Goal: Task Accomplishment & Management: Complete application form

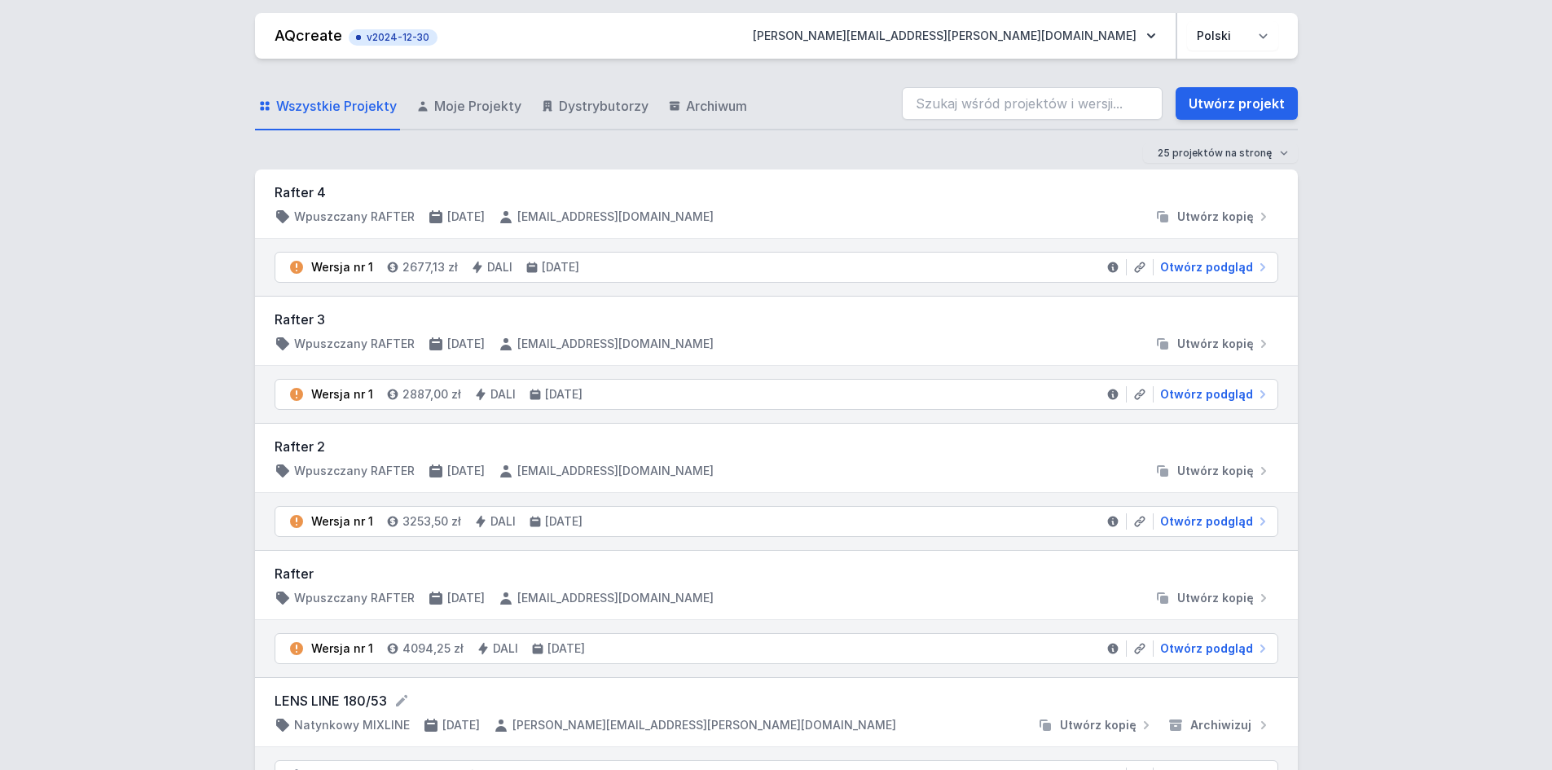
click at [1228, 103] on link "Utwórz projekt" at bounding box center [1237, 103] width 122 height 33
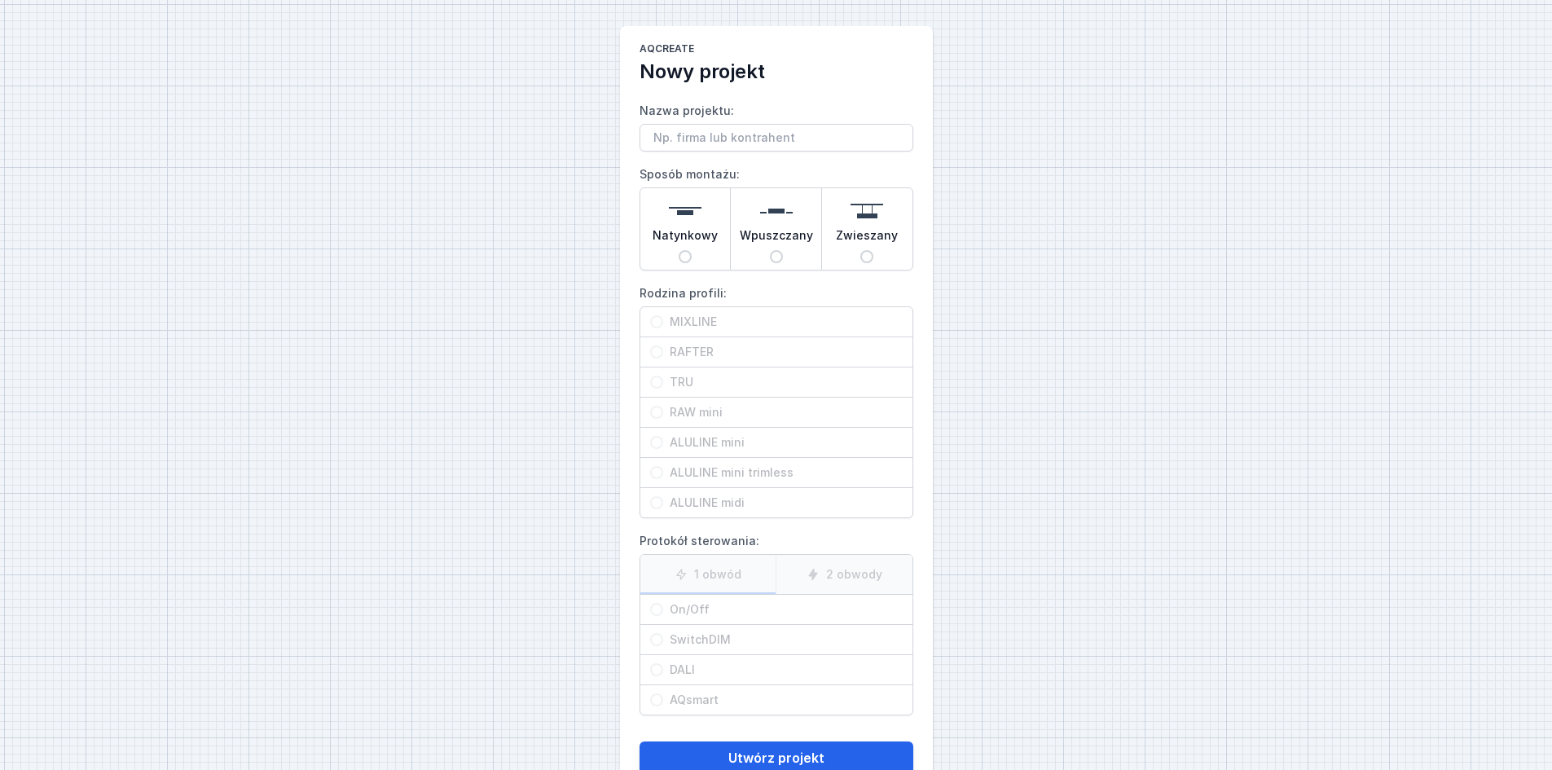
click at [692, 258] on div "Natynkowy" at bounding box center [685, 228] width 90 height 81
click at [692, 258] on input "Natynkowy" at bounding box center [685, 256] width 13 height 13
radio input "true"
click at [702, 354] on span "RAFTER" at bounding box center [783, 352] width 240 height 16
click at [663, 354] on input "RAFTER" at bounding box center [656, 351] width 13 height 13
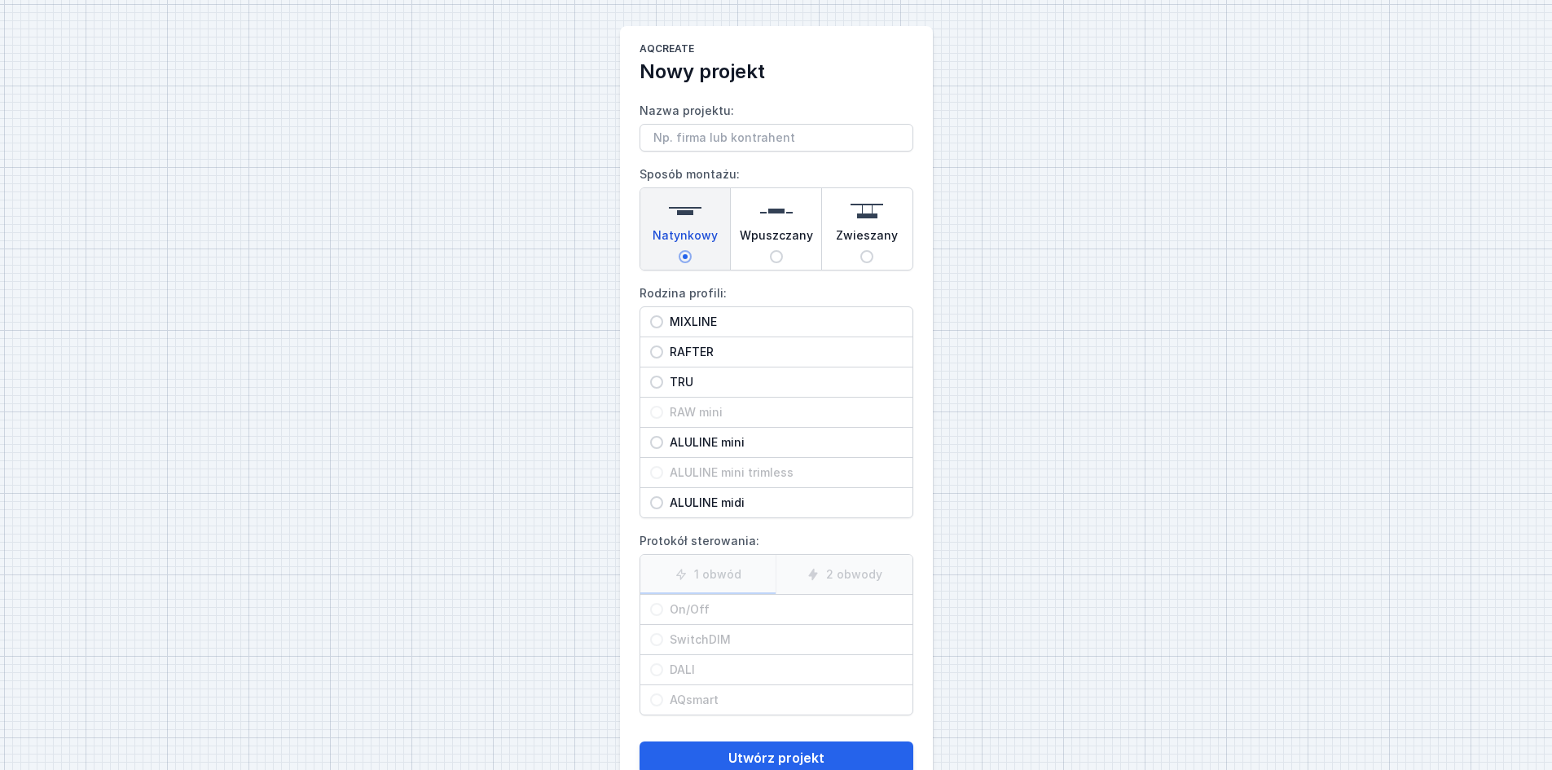
radio input "true"
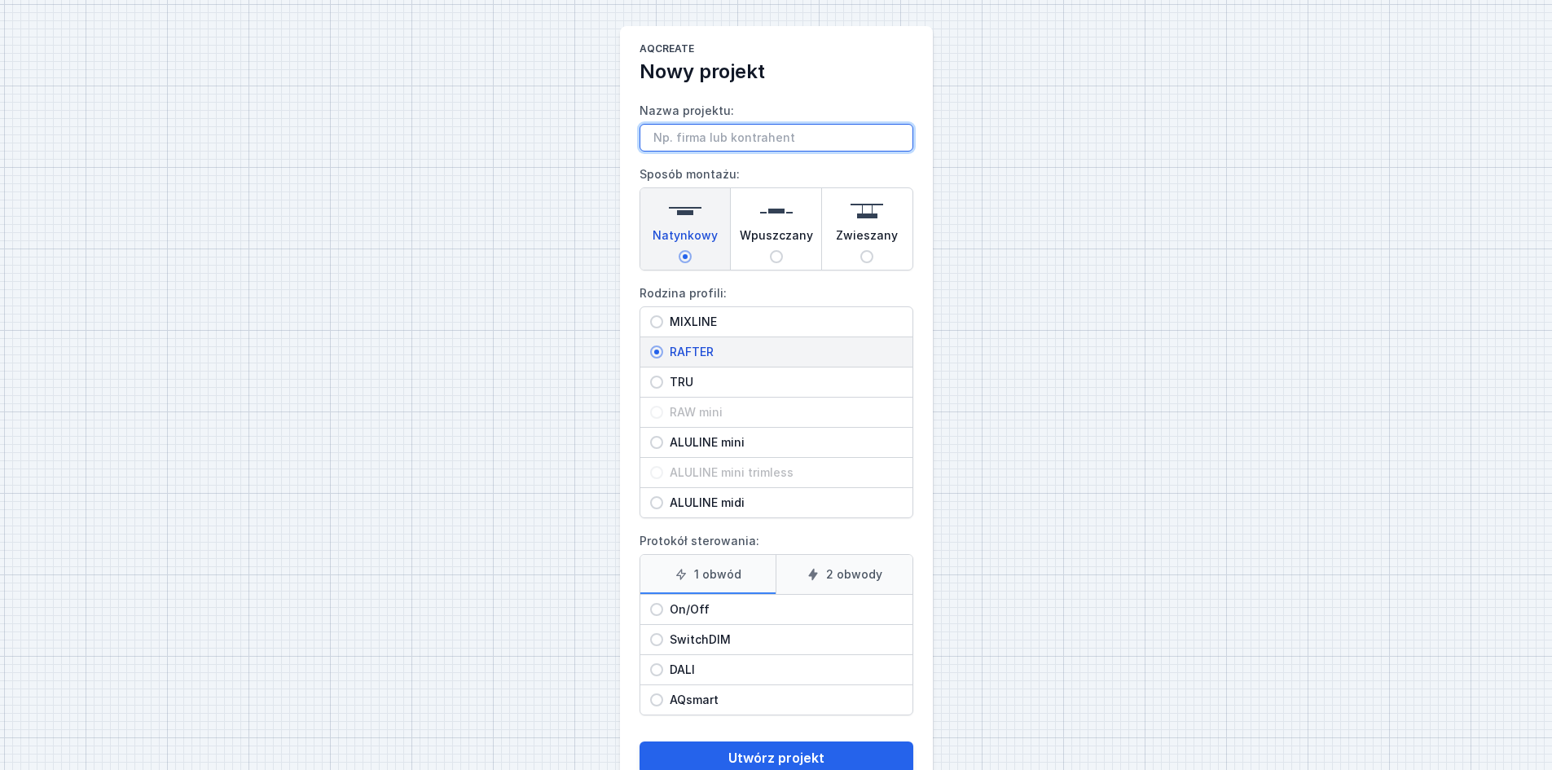
click at [702, 146] on input "Nazwa projektu:" at bounding box center [776, 138] width 274 height 28
type input "rafter"
click at [689, 613] on span "On/Off" at bounding box center [783, 609] width 240 height 16
click at [663, 613] on input "On/Off" at bounding box center [656, 609] width 13 height 13
radio input "true"
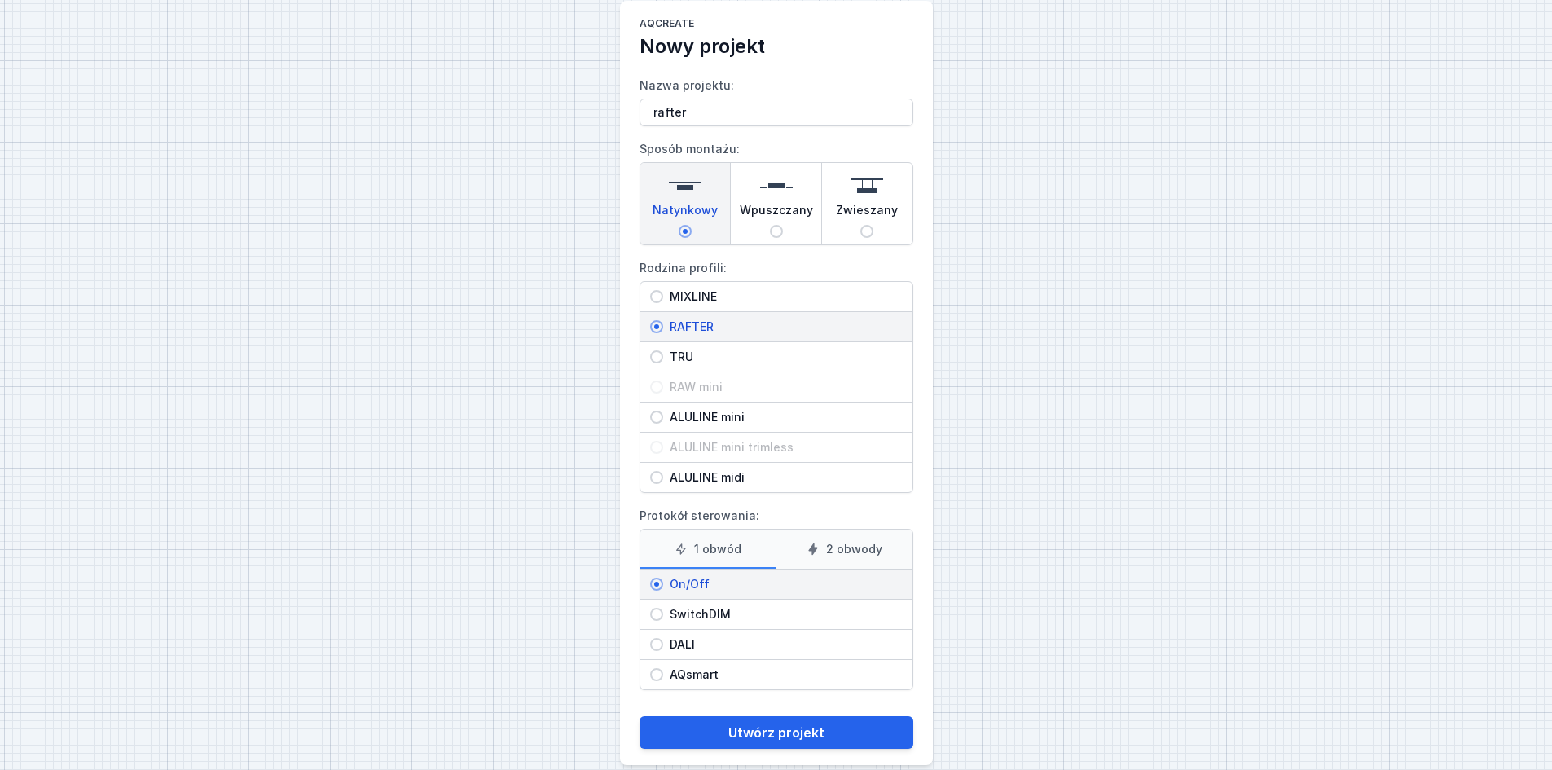
scroll to position [46, 0]
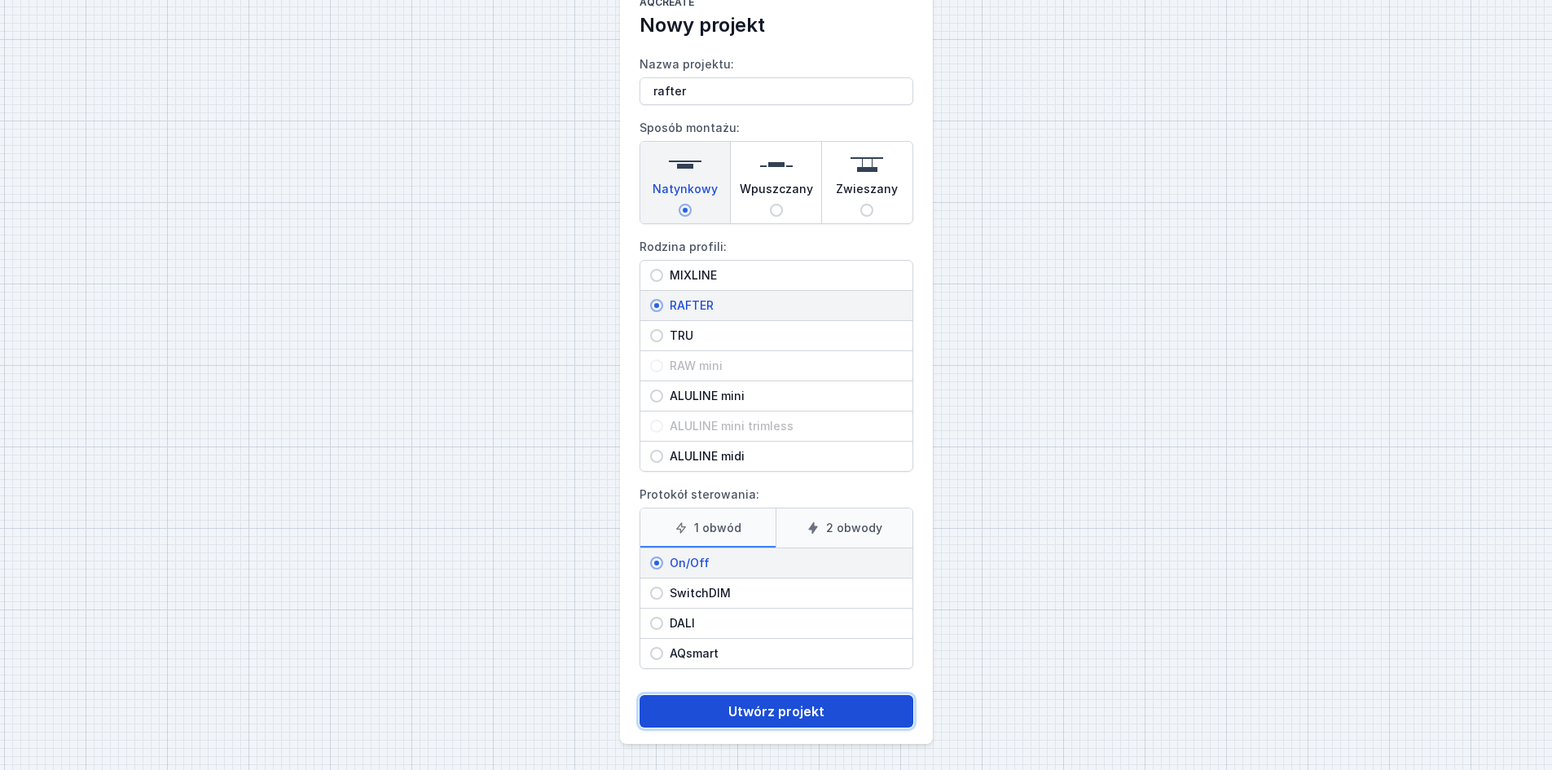
click at [777, 716] on button "Utwórz projekt" at bounding box center [776, 711] width 274 height 33
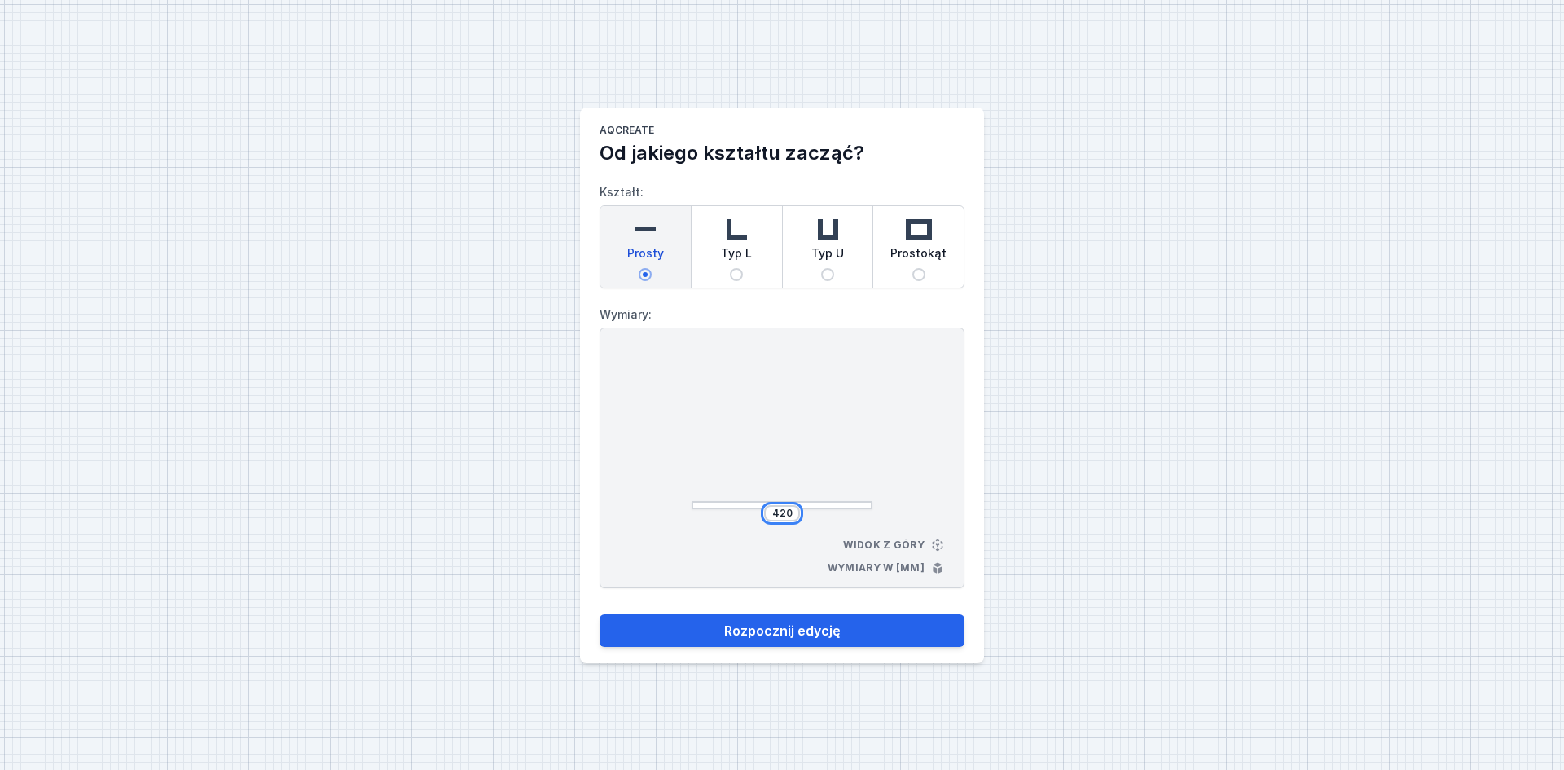
click at [793, 517] on input "420" at bounding box center [782, 513] width 26 height 13
type input "4200"
click at [872, 416] on div at bounding box center [782, 431] width 181 height 155
click at [780, 514] on input "4200" at bounding box center [782, 513] width 26 height 13
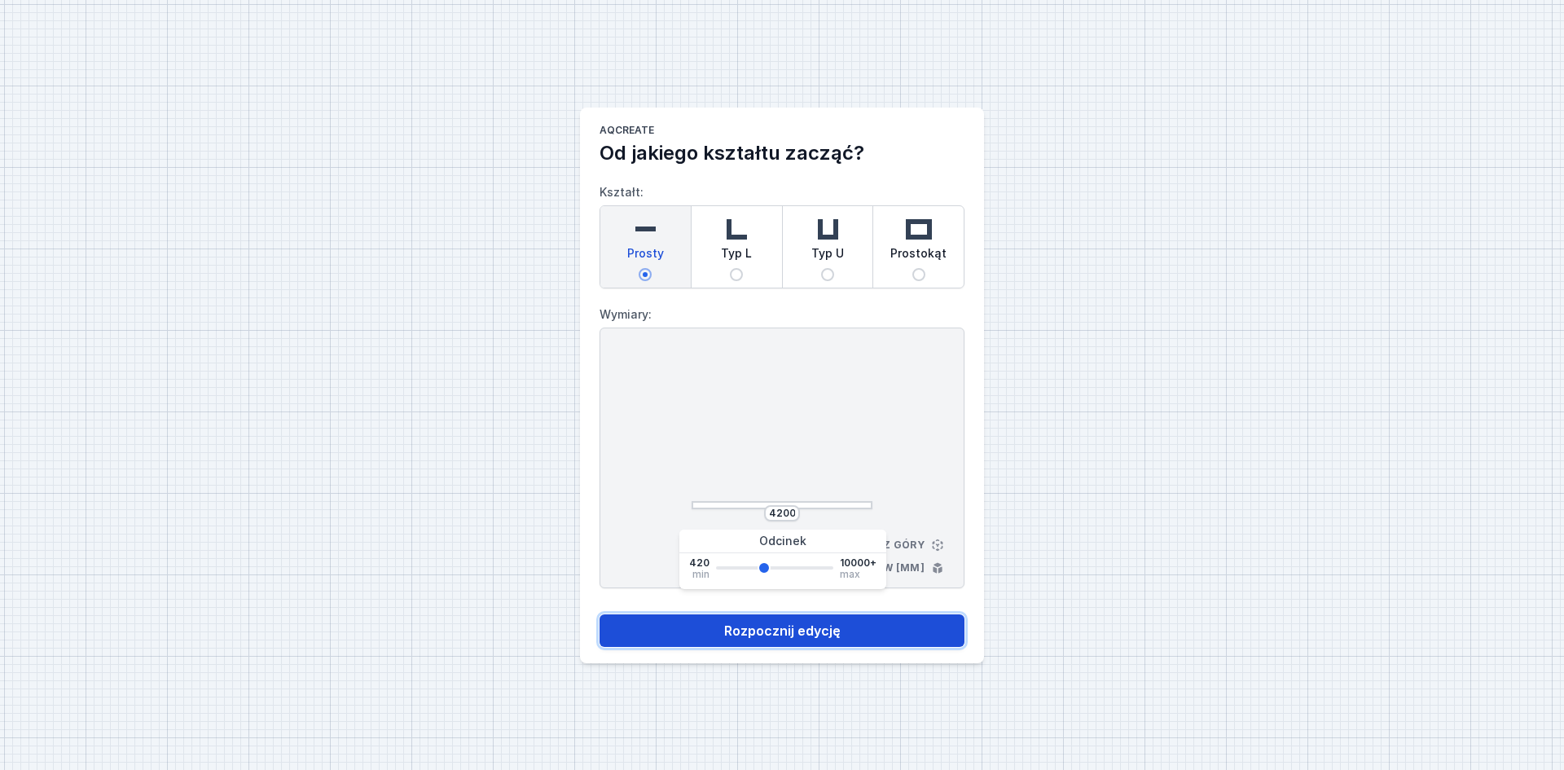
click at [815, 624] on button "Rozpocznij edycję" at bounding box center [782, 630] width 365 height 33
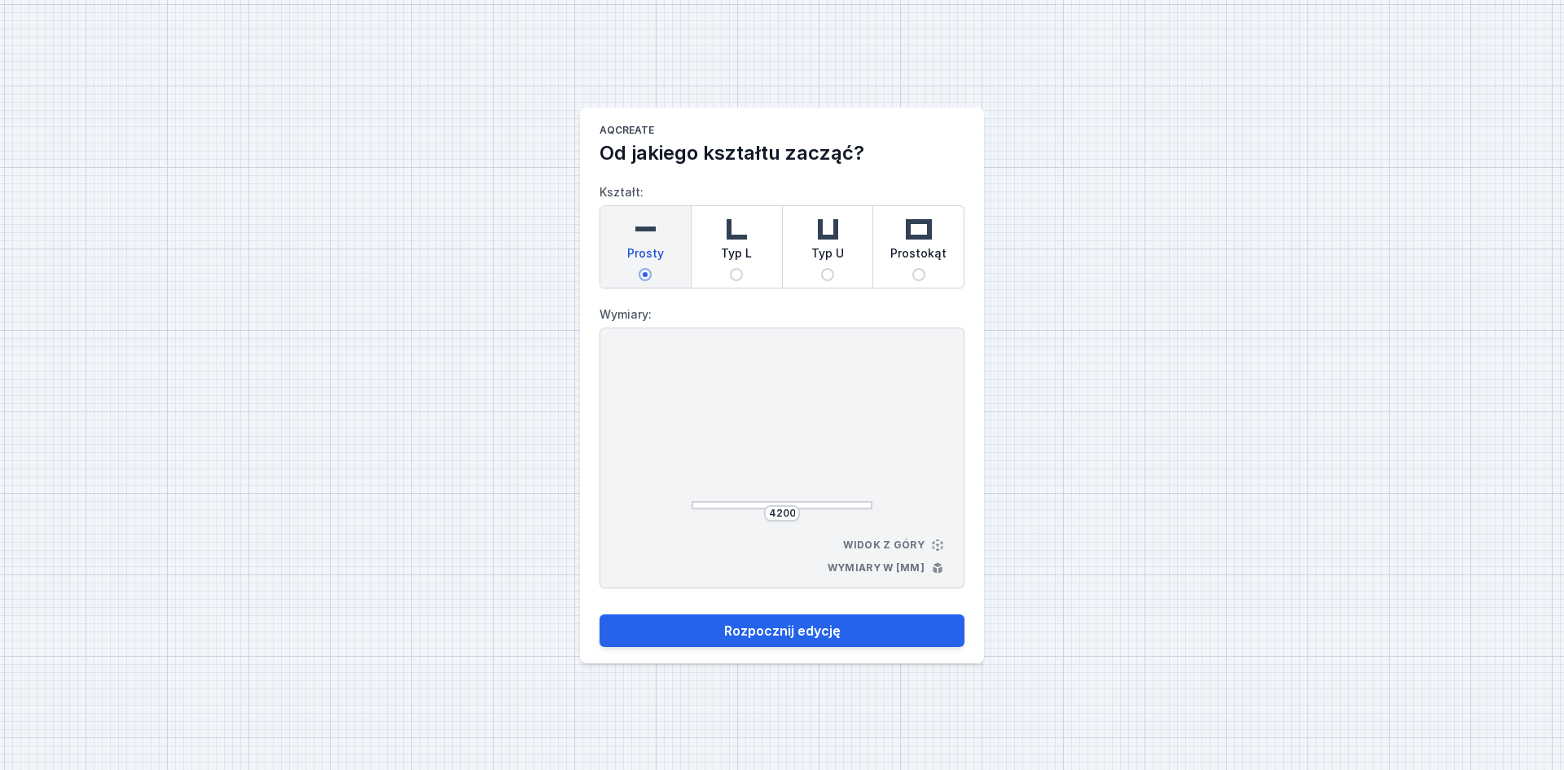
select select "M"
select select "3000"
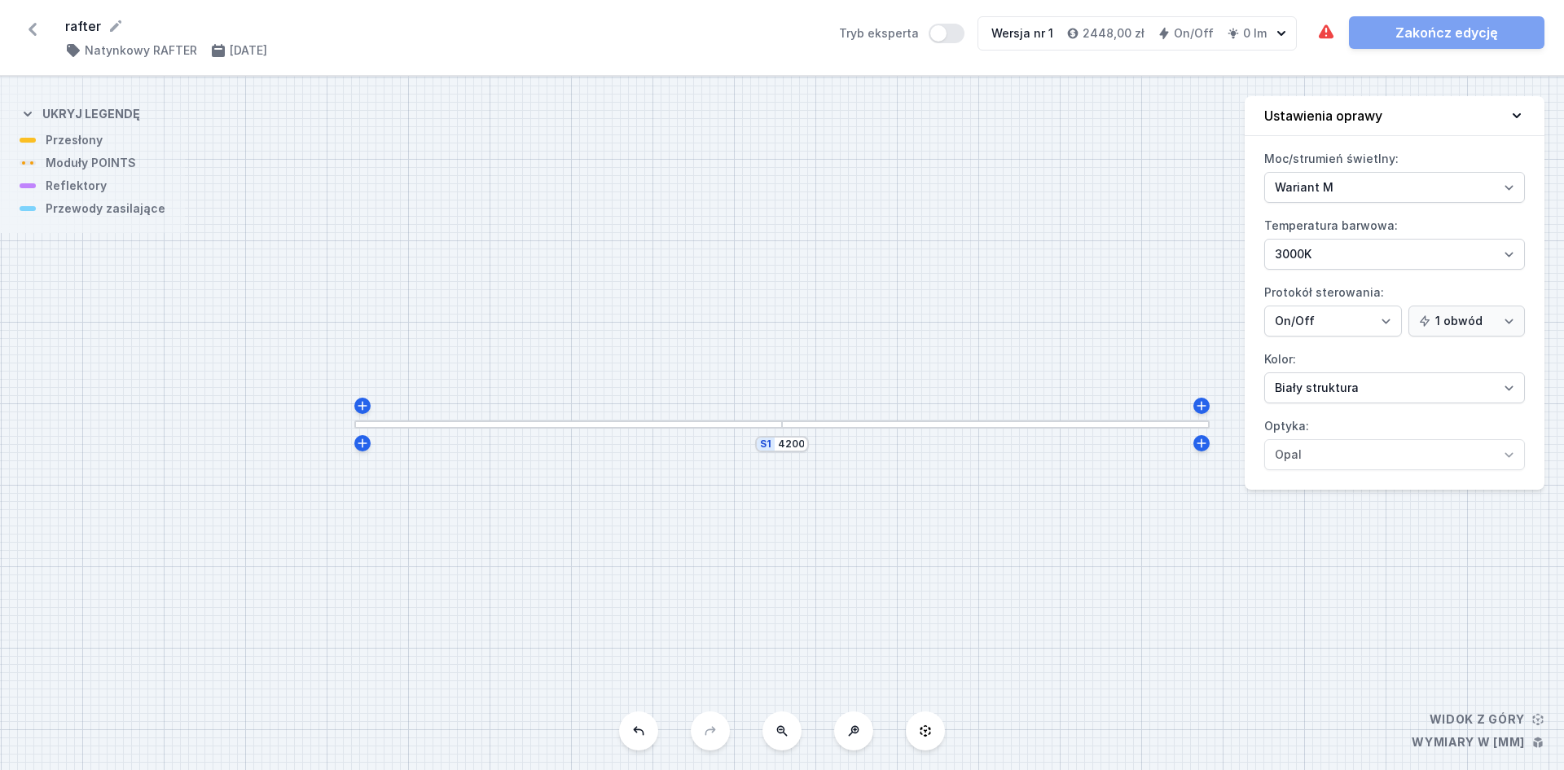
click at [490, 428] on div at bounding box center [568, 424] width 428 height 8
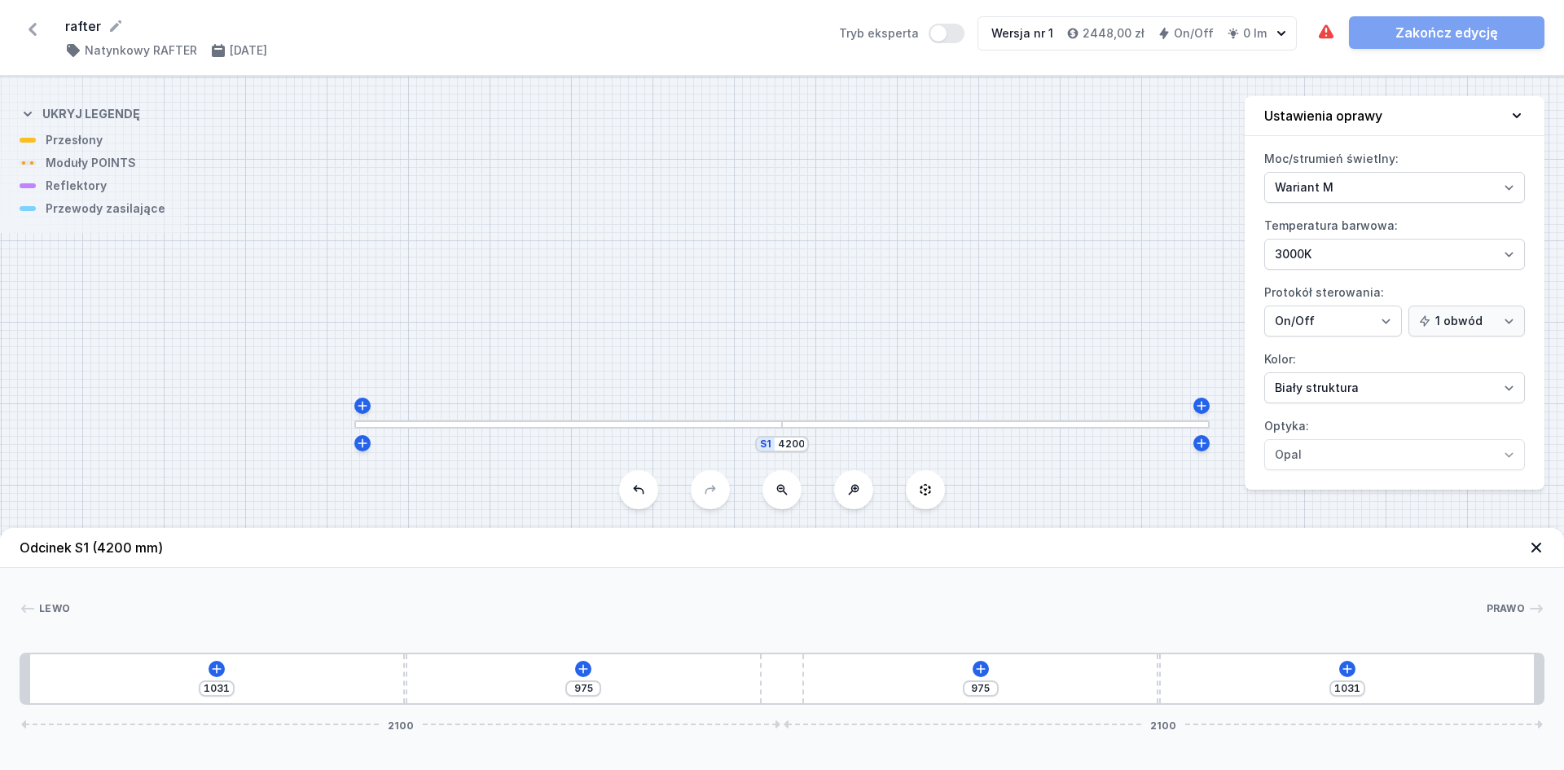
click at [206, 668] on div "1031 975 975 1031 2100 2100" at bounding box center [782, 679] width 1525 height 52
click at [211, 669] on icon at bounding box center [216, 668] width 13 height 13
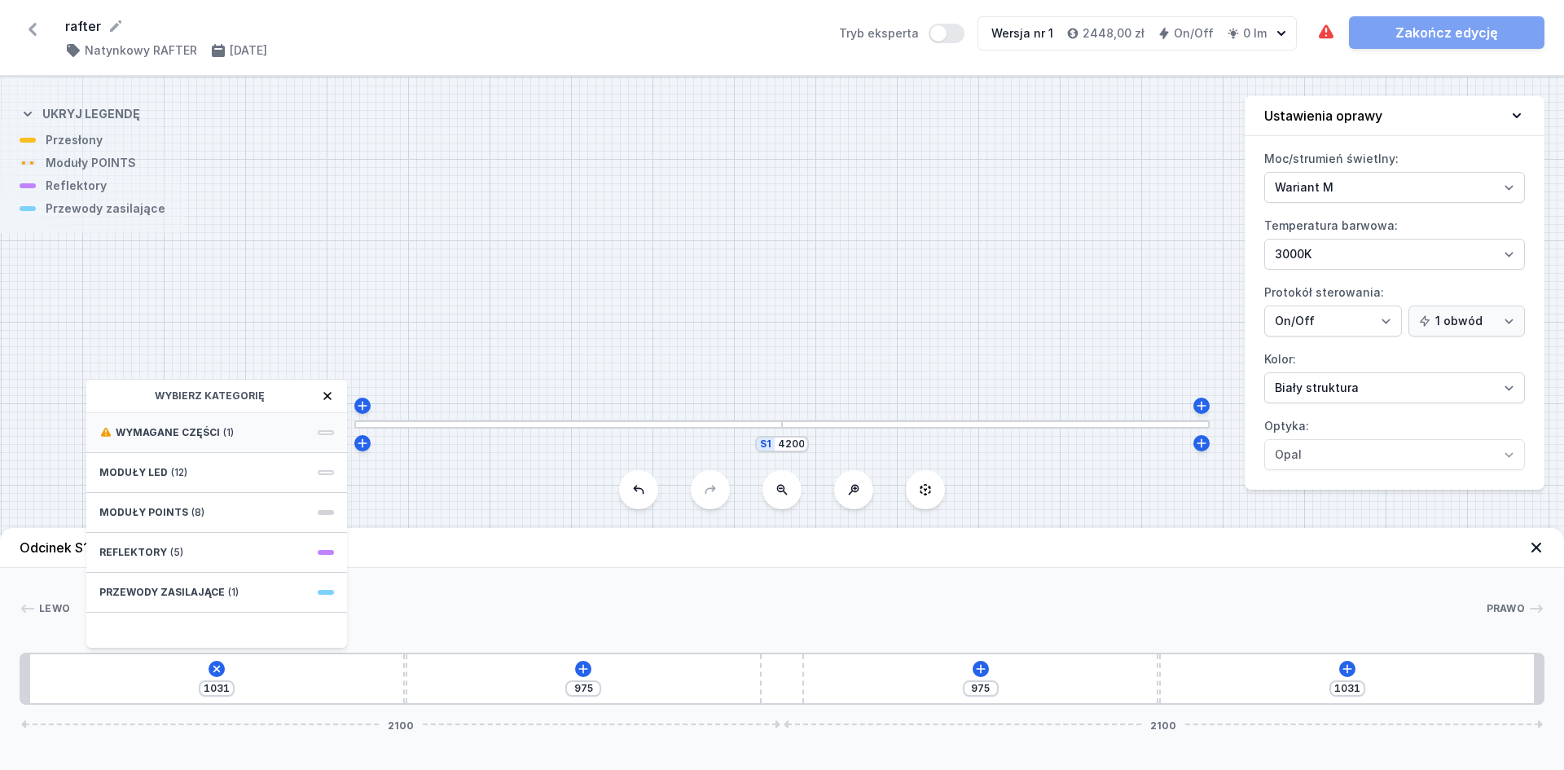
click at [290, 416] on div "Wymagane części (1)" at bounding box center [216, 433] width 261 height 40
click at [280, 421] on div "Hole for power supply cable" at bounding box center [216, 431] width 261 height 37
type input "951"
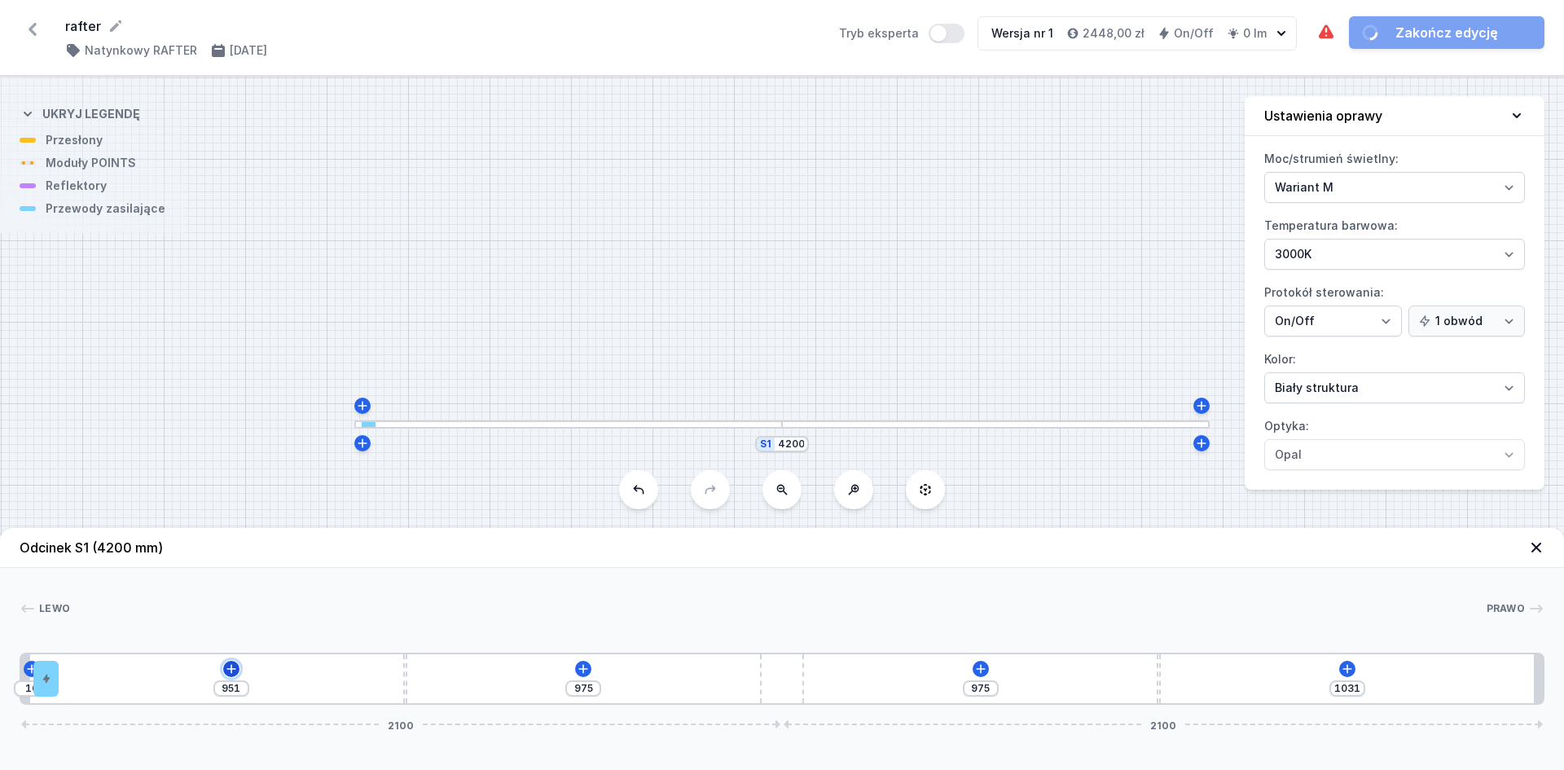
click at [231, 675] on icon at bounding box center [231, 668] width 13 height 13
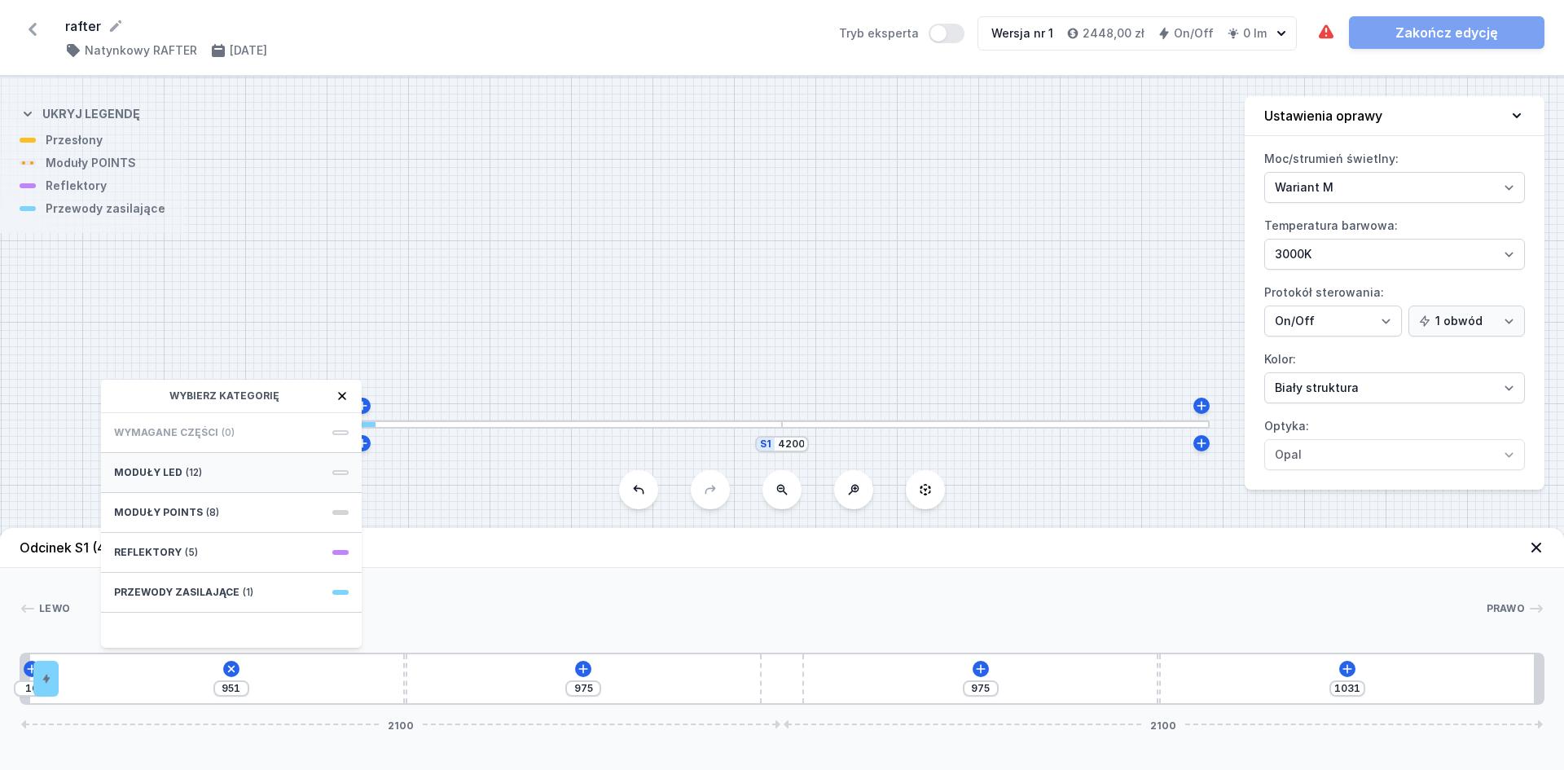
click at [318, 459] on div "Moduły LED (12)" at bounding box center [231, 473] width 261 height 40
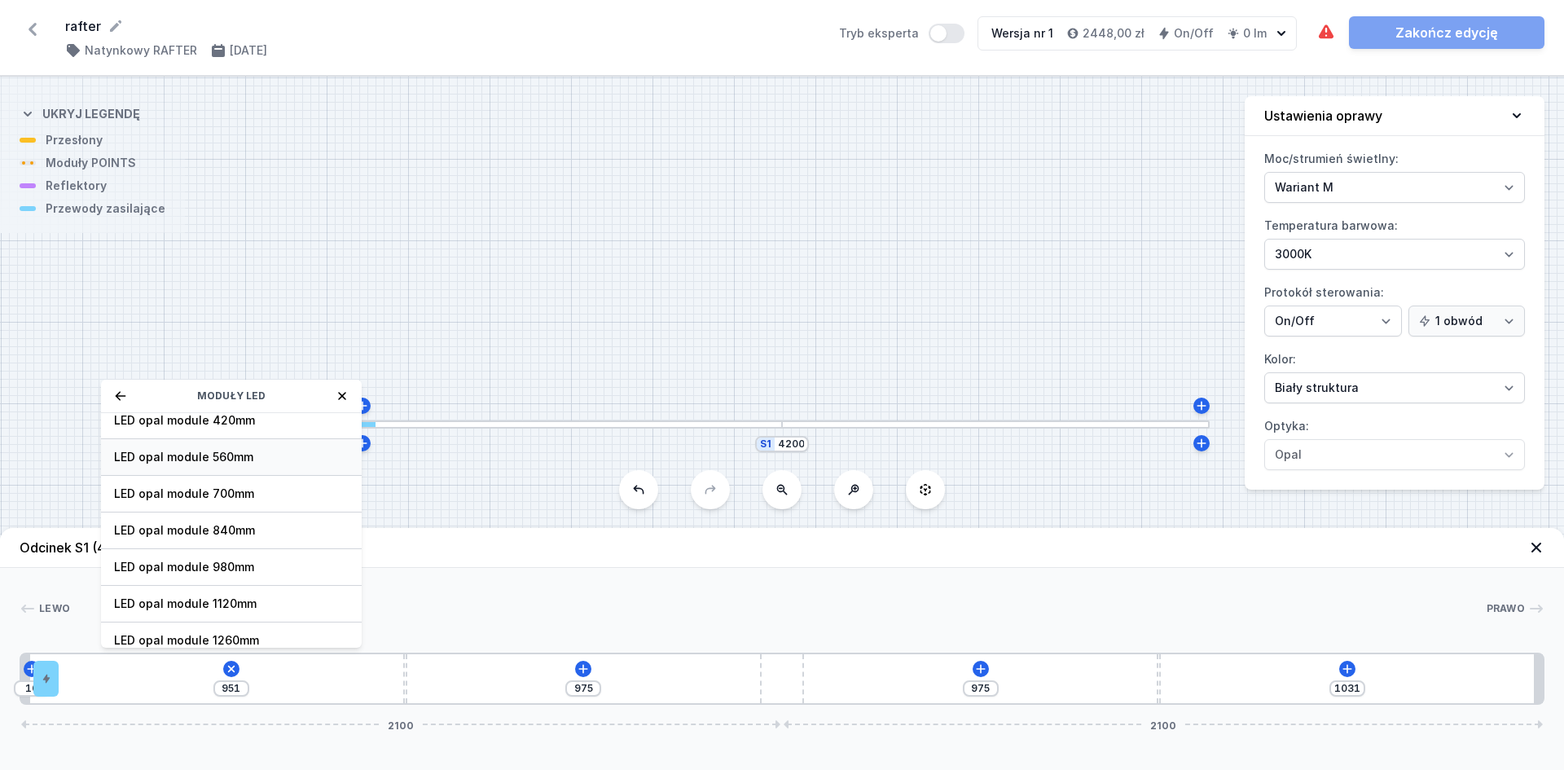
scroll to position [205, 0]
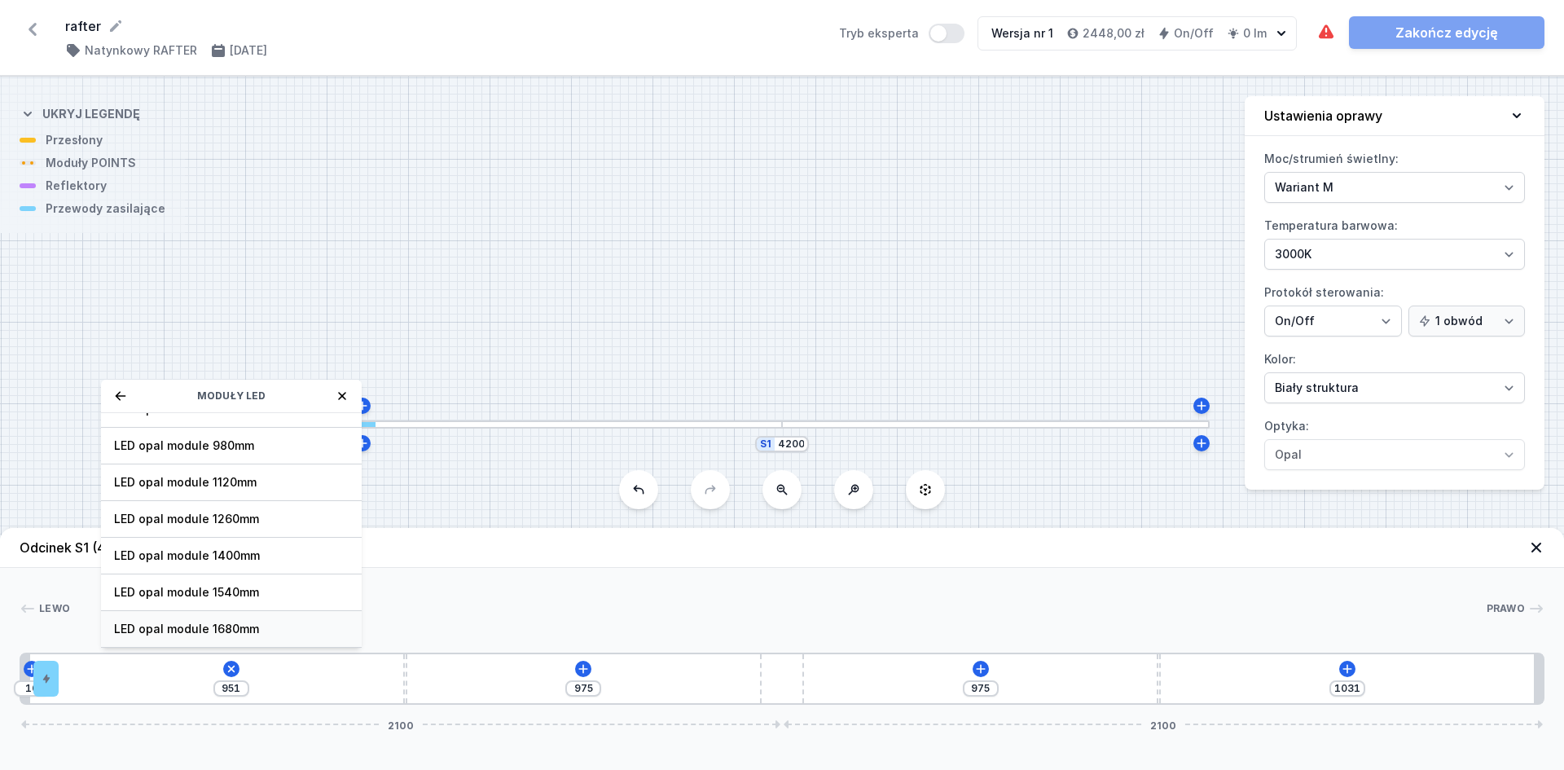
click at [279, 626] on span "LED opal module 1680mm" at bounding box center [231, 629] width 235 height 16
type input "256"
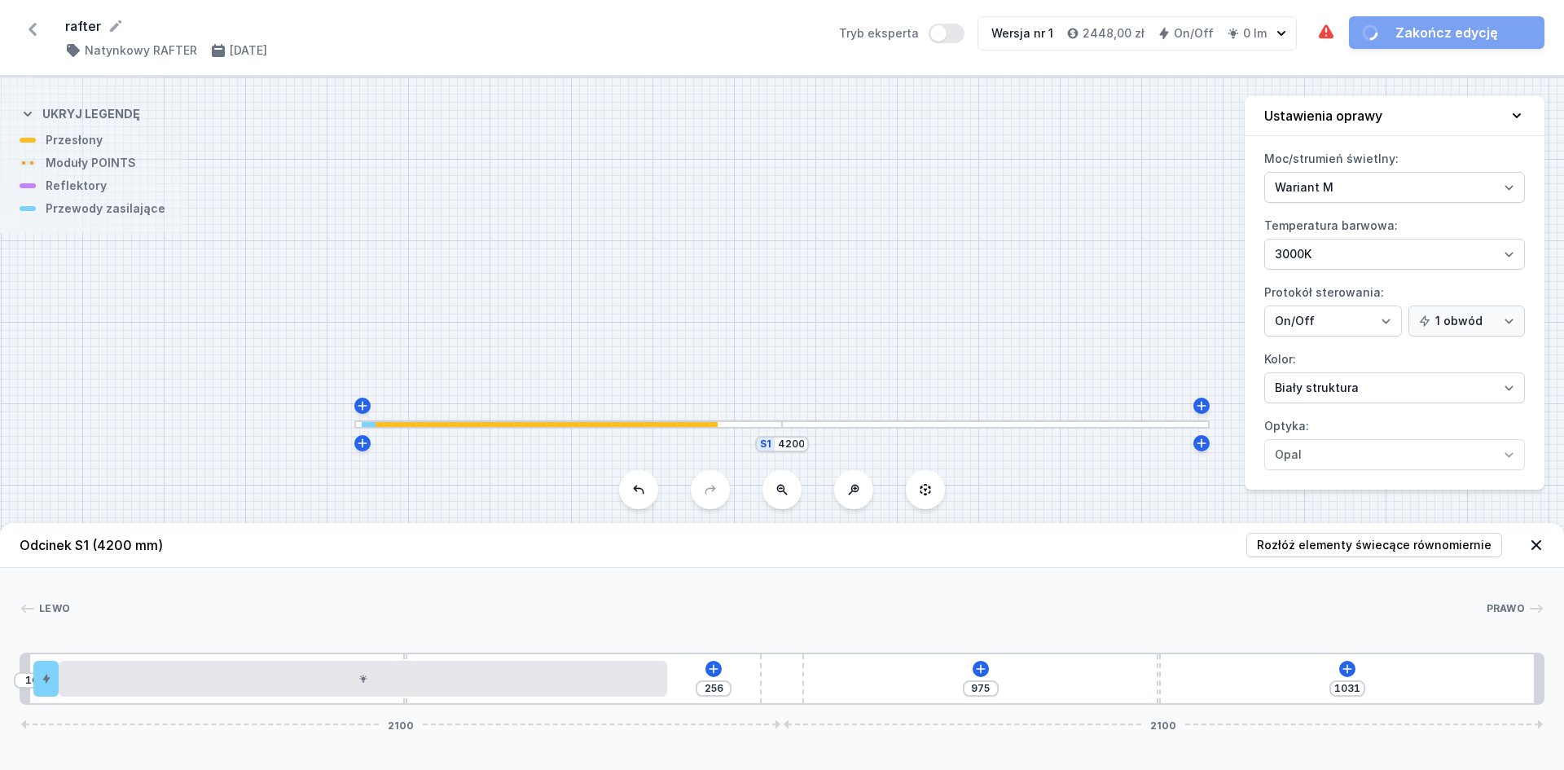
click at [719, 680] on div "256" at bounding box center [714, 688] width 36 height 16
click at [718, 669] on icon at bounding box center [714, 668] width 9 height 9
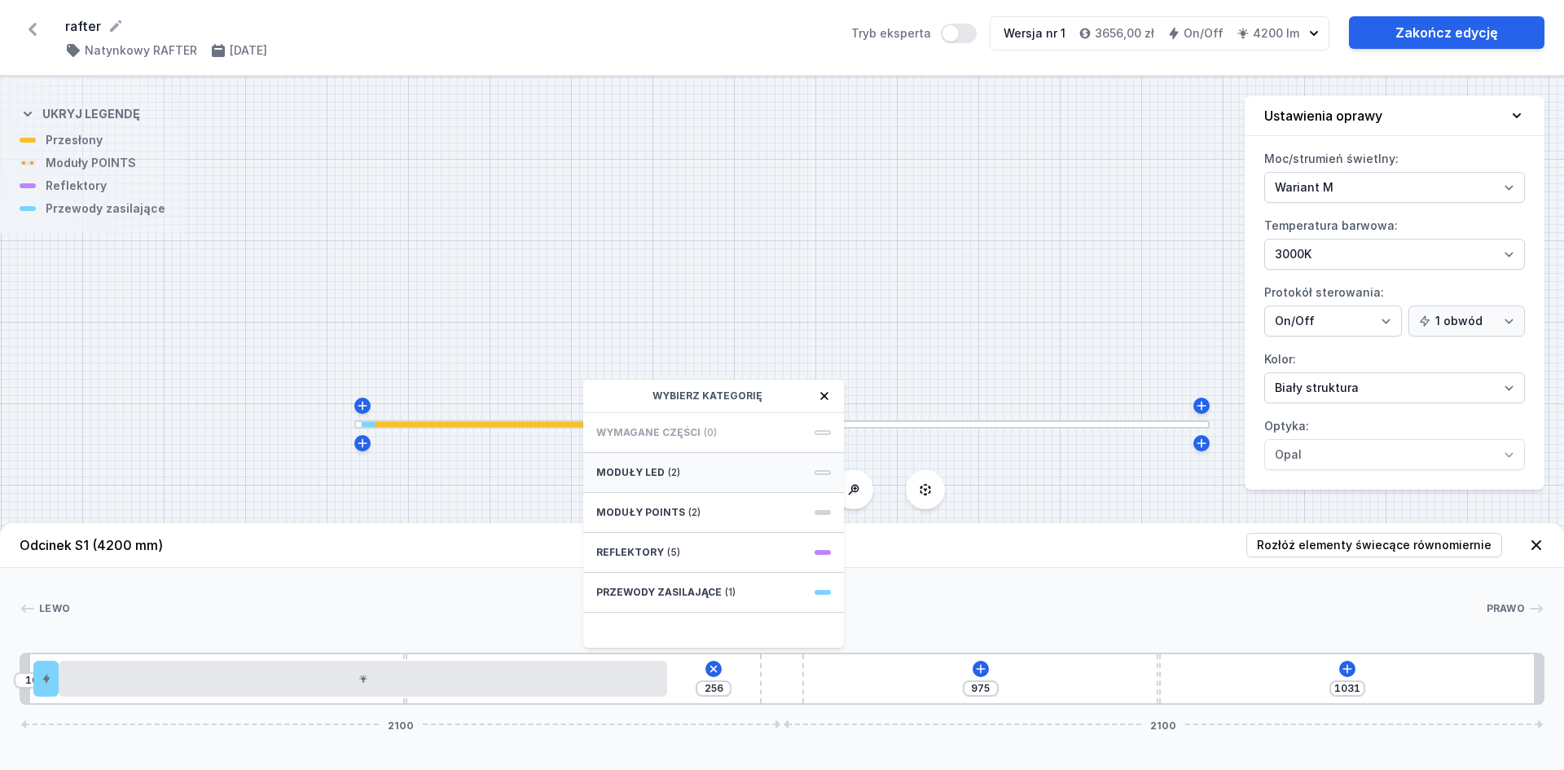
click at [746, 467] on div "Moduły LED (2)" at bounding box center [713, 473] width 261 height 40
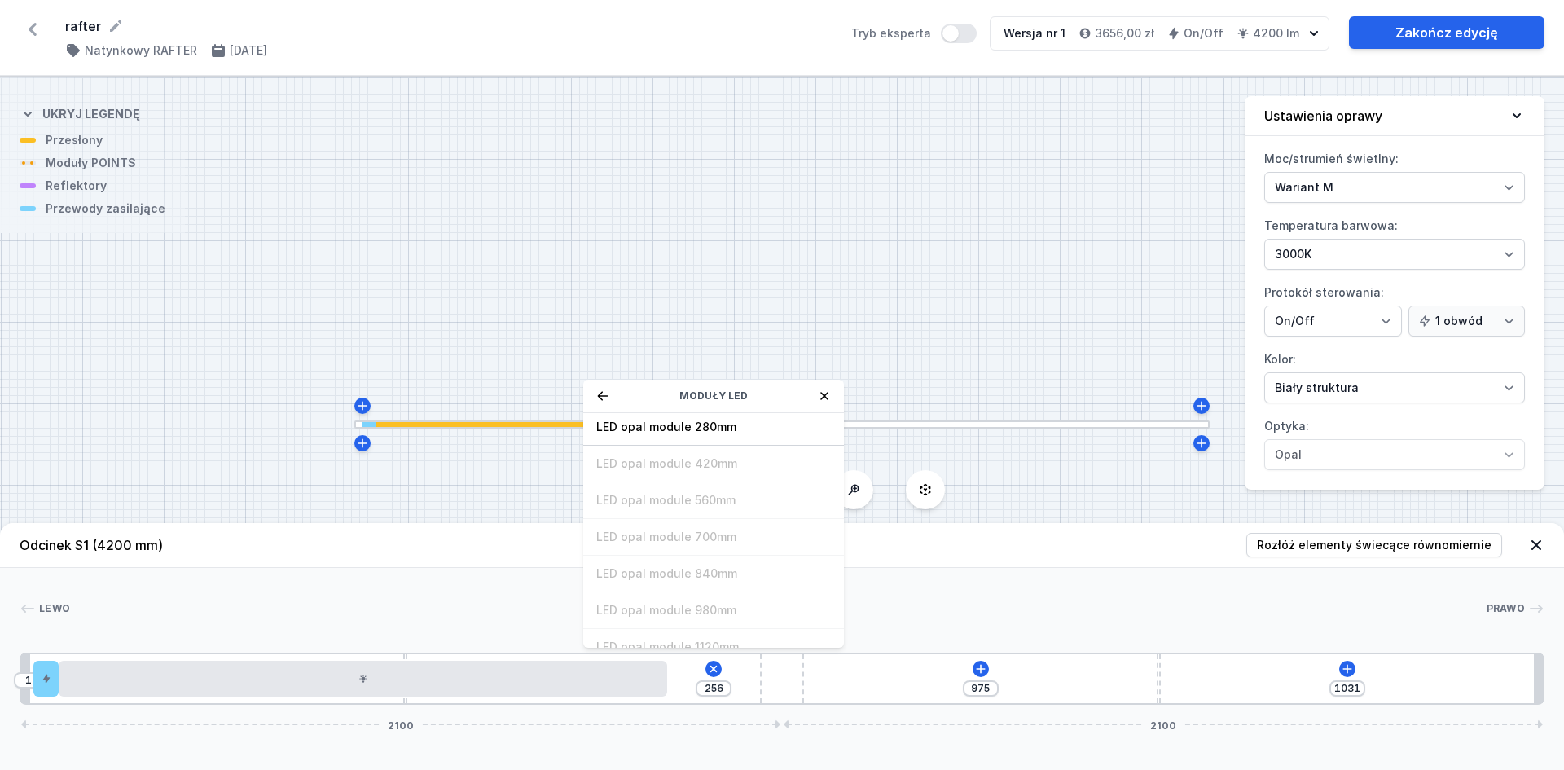
scroll to position [0, 0]
click at [742, 478] on div "LED opal module 280mm" at bounding box center [713, 468] width 261 height 37
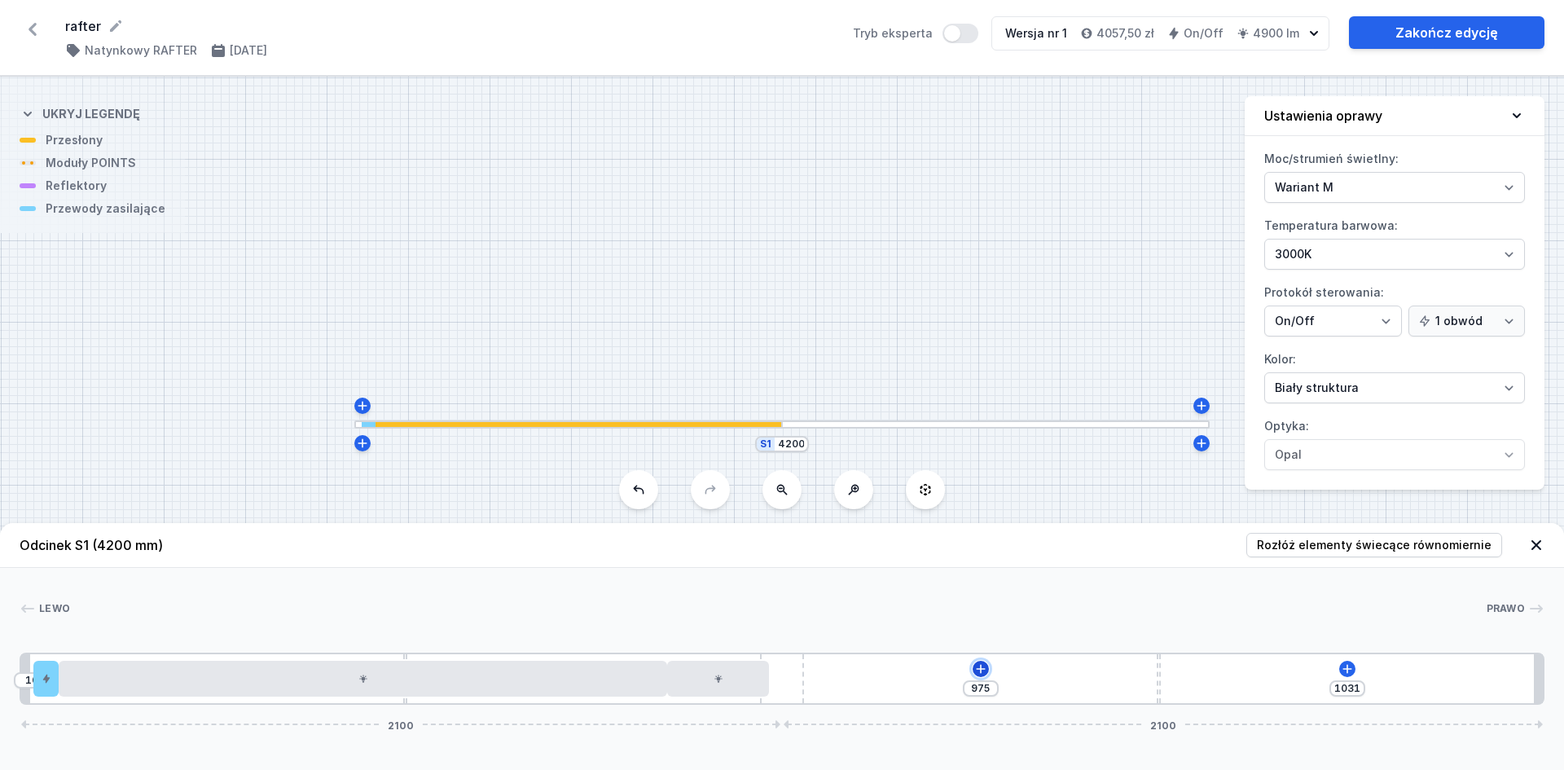
click at [980, 669] on icon at bounding box center [980, 668] width 9 height 9
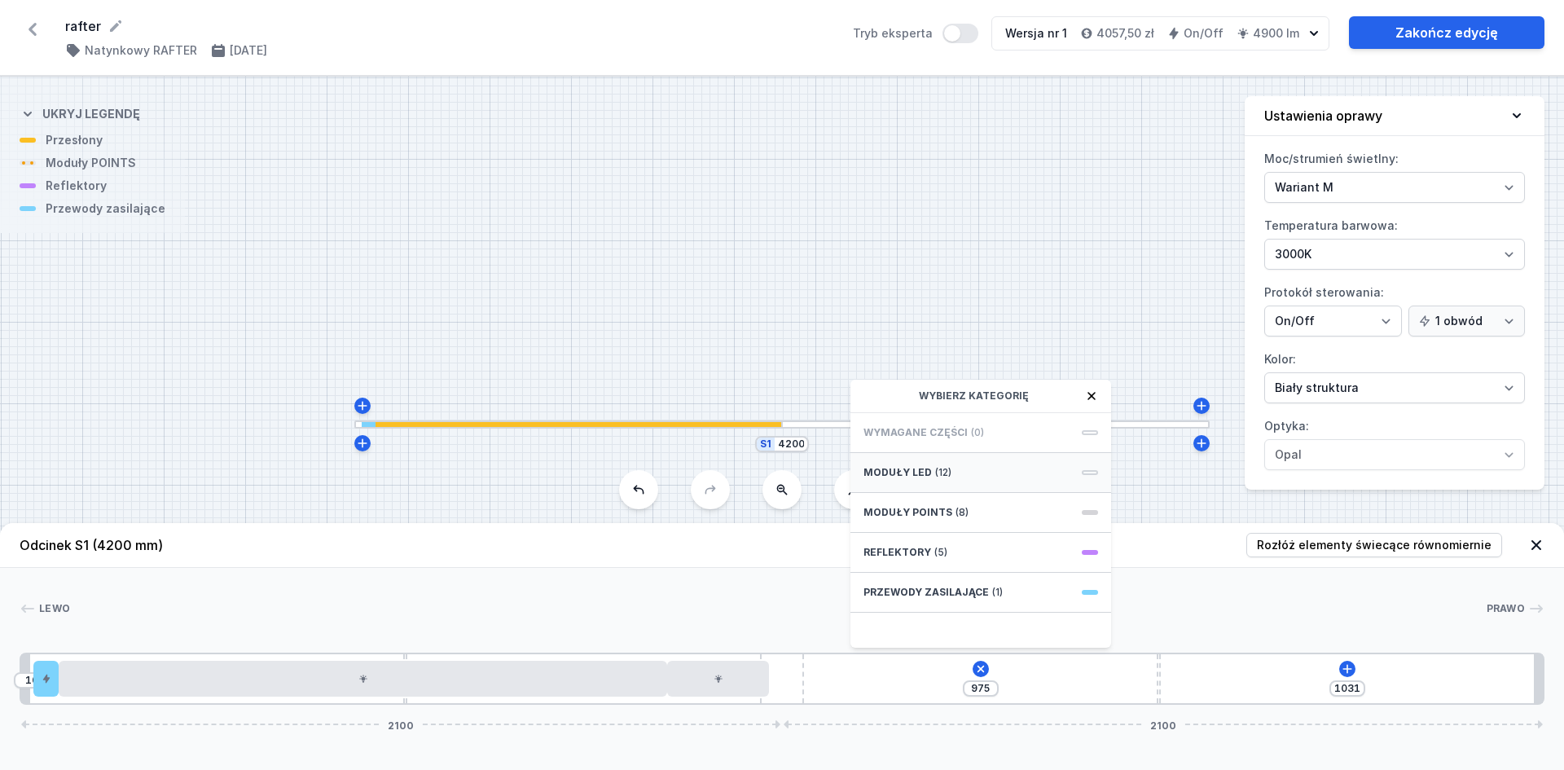
click at [1000, 477] on div "Moduły LED (12)" at bounding box center [980, 473] width 261 height 40
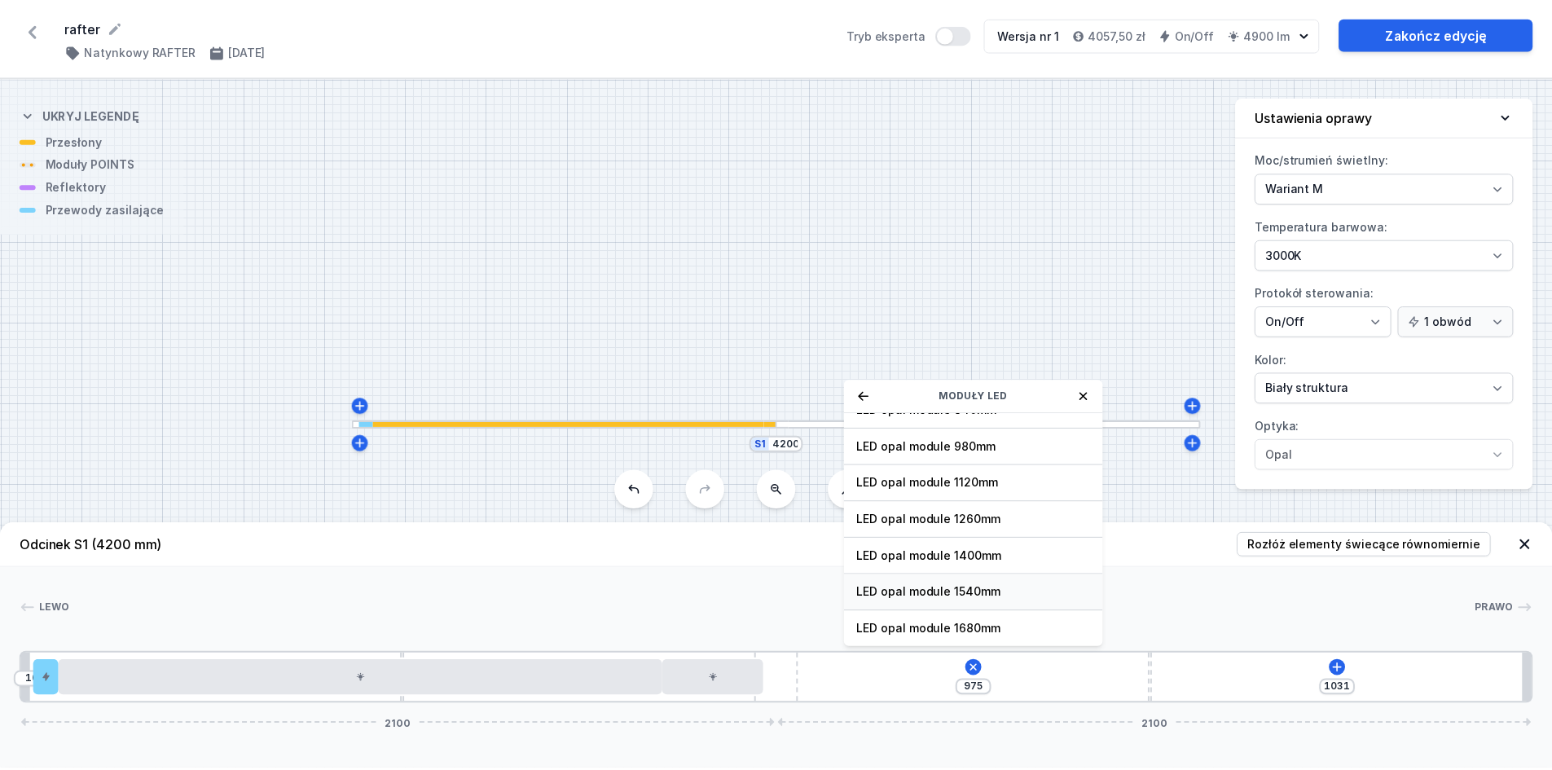
scroll to position [205, 0]
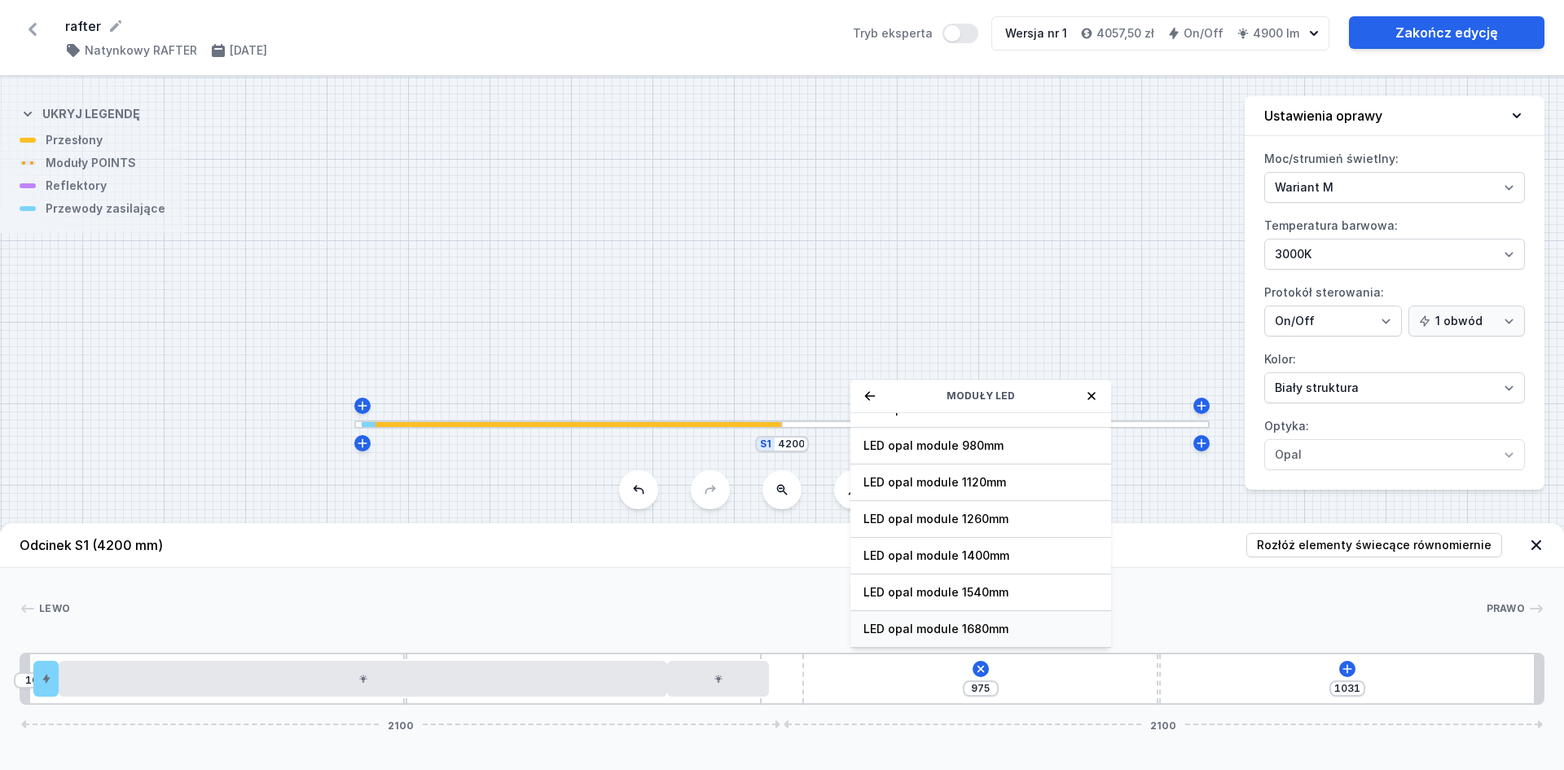
click at [997, 630] on span "LED opal module 1680mm" at bounding box center [981, 629] width 235 height 16
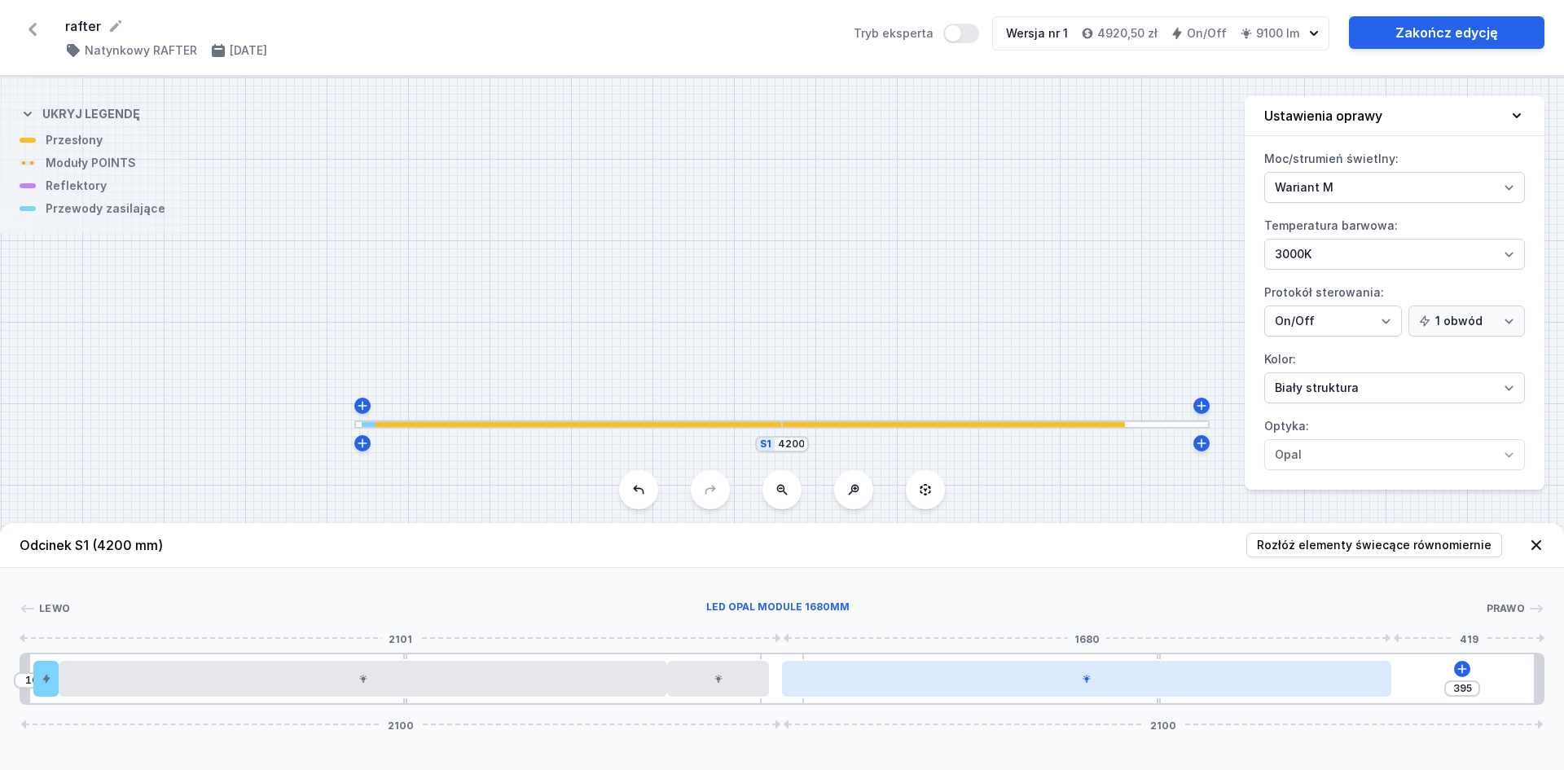
drag, startPoint x: 1066, startPoint y: 676, endPoint x: 973, endPoint y: 686, distance: 94.2
click at [973, 686] on div at bounding box center [1086, 679] width 609 height 36
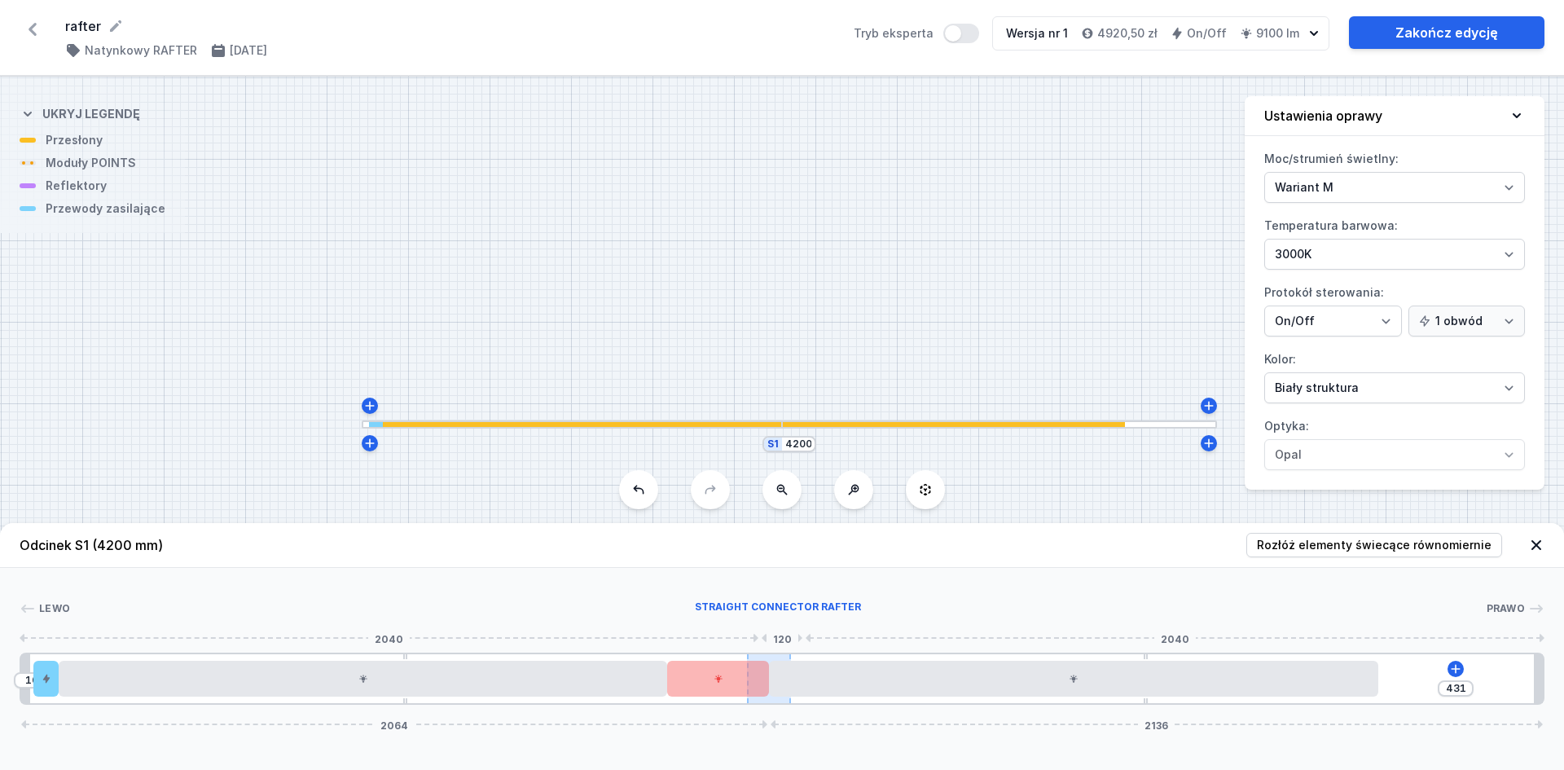
click at [777, 701] on div at bounding box center [768, 678] width 43 height 49
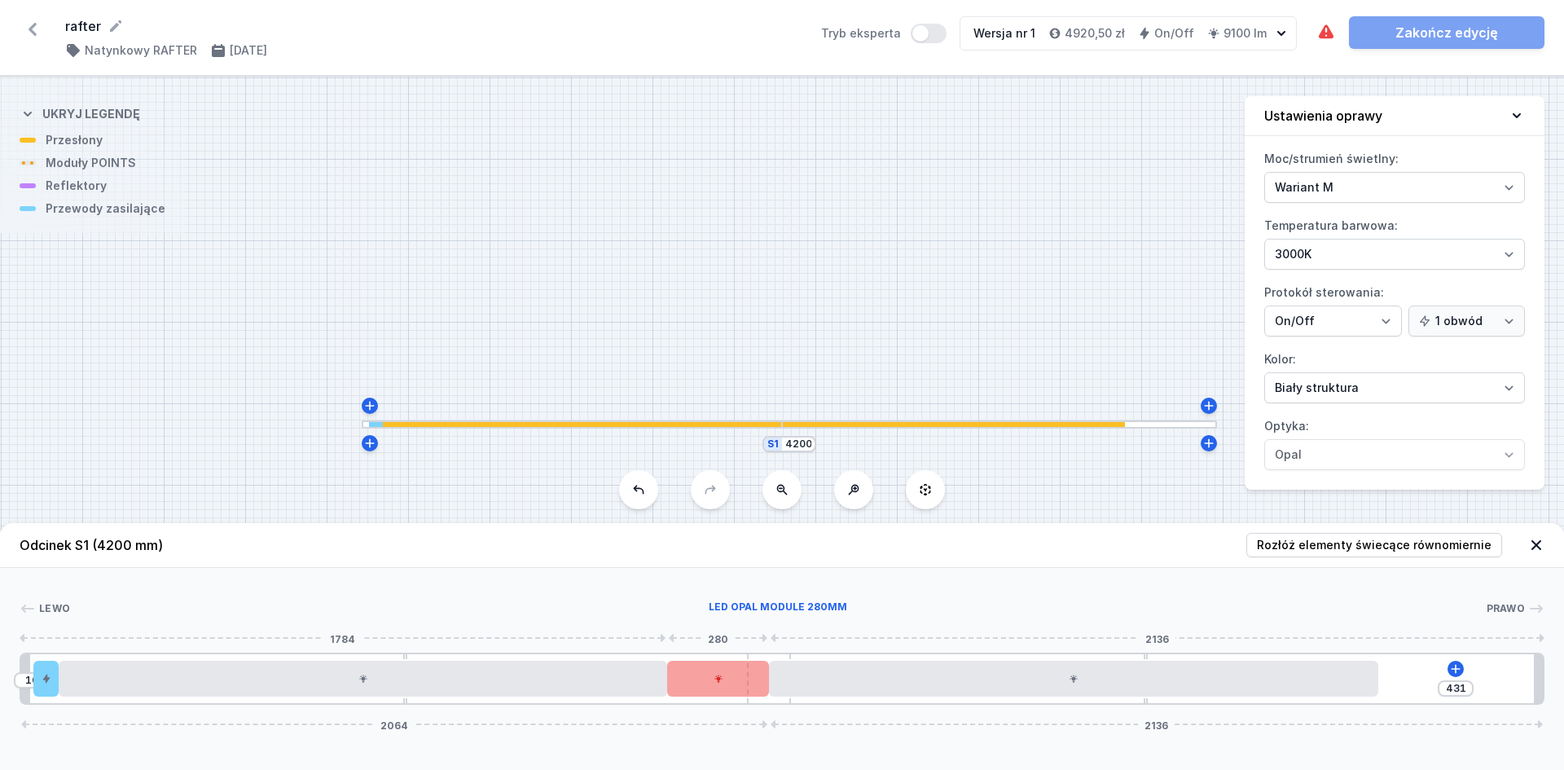
click at [754, 683] on div at bounding box center [718, 679] width 102 height 36
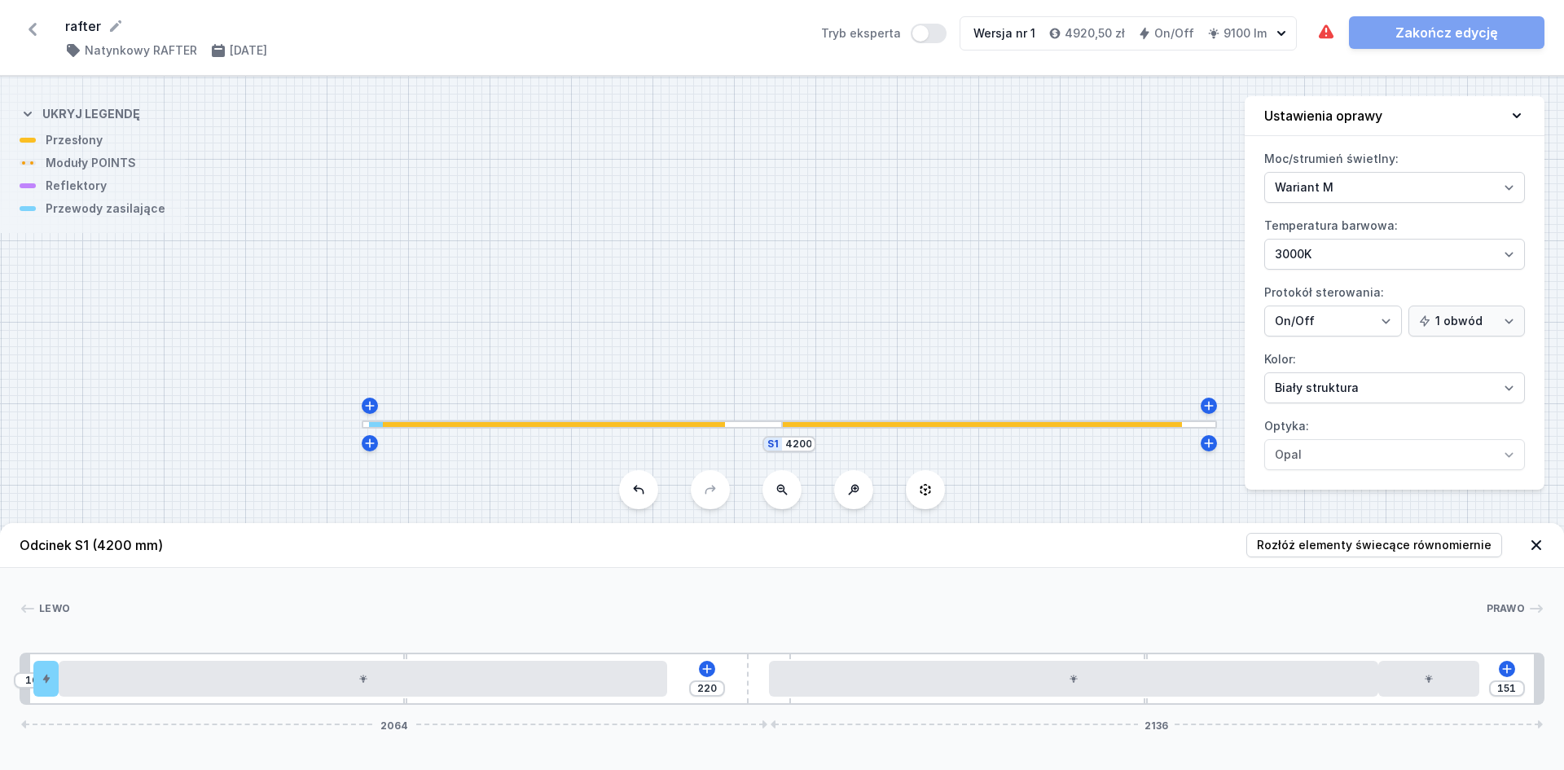
drag, startPoint x: 720, startPoint y: 687, endPoint x: 1457, endPoint y: 643, distance: 737.7
drag, startPoint x: 1271, startPoint y: 688, endPoint x: 908, endPoint y: 700, distance: 362.7
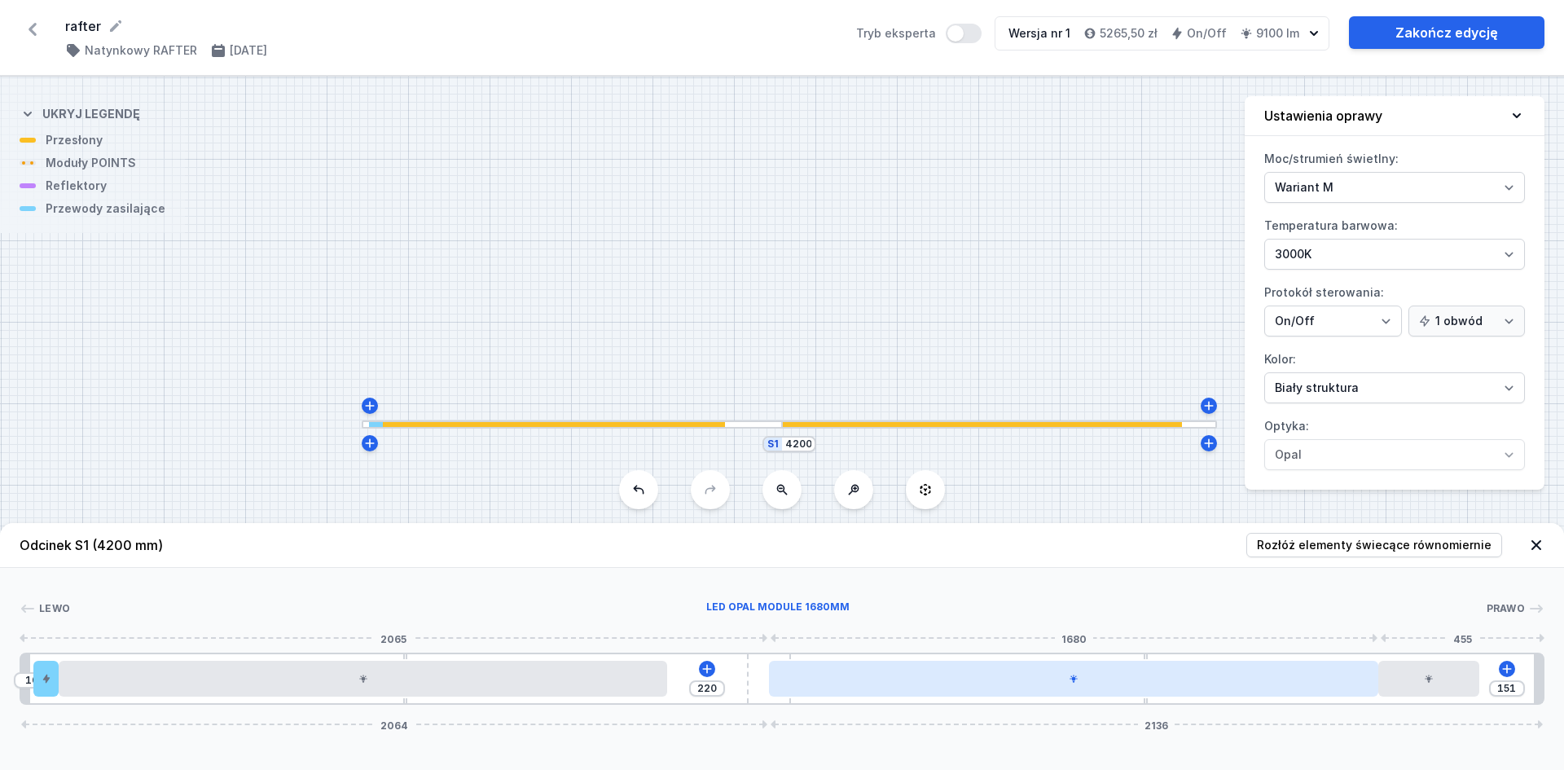
drag, startPoint x: 897, startPoint y: 665, endPoint x: 789, endPoint y: 673, distance: 108.7
click at [790, 673] on div at bounding box center [1073, 679] width 609 height 36
drag, startPoint x: 771, startPoint y: 680, endPoint x: 844, endPoint y: 683, distance: 72.5
click at [807, 677] on div at bounding box center [1073, 679] width 609 height 36
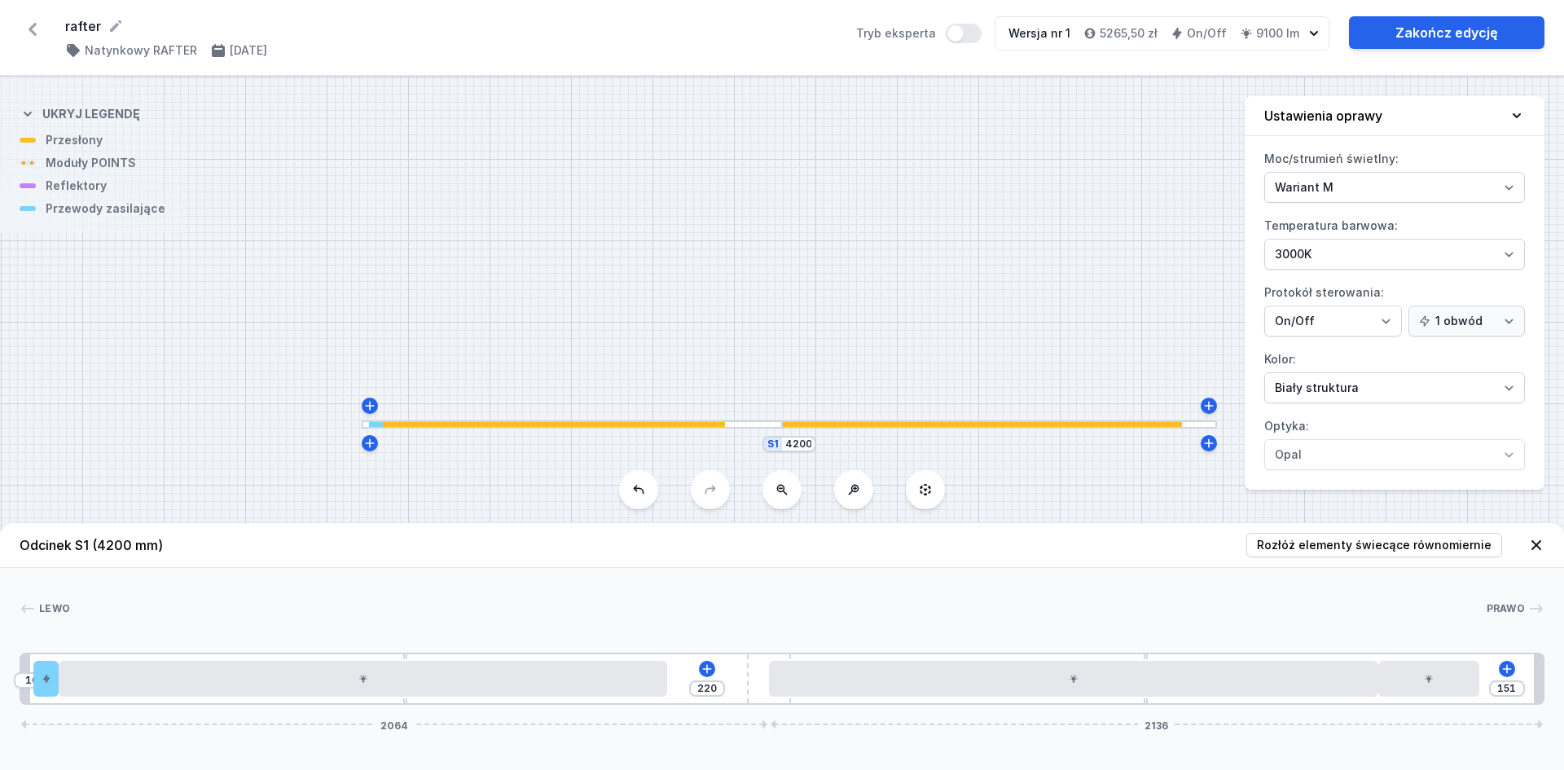
drag, startPoint x: 853, startPoint y: 683, endPoint x: 689, endPoint y: 682, distance: 163.7
click at [689, 682] on div "10 220 151 2064 2136" at bounding box center [782, 679] width 1525 height 52
drag, startPoint x: 931, startPoint y: 682, endPoint x: 690, endPoint y: 657, distance: 242.5
click at [690, 657] on div "10 220 151 2064 2136" at bounding box center [782, 679] width 1525 height 52
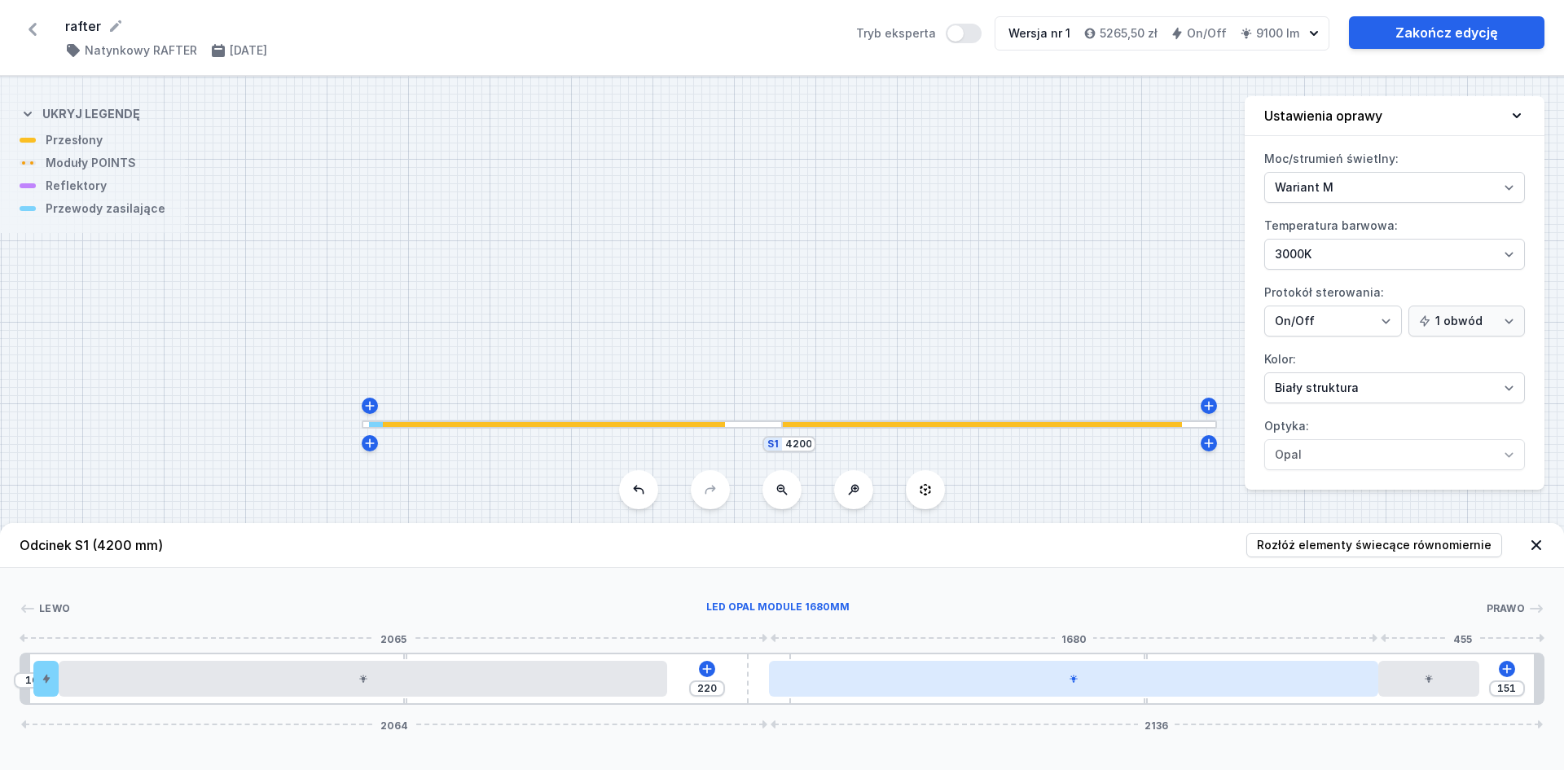
drag, startPoint x: 938, startPoint y: 687, endPoint x: 820, endPoint y: 684, distance: 119.0
click at [820, 684] on div at bounding box center [1073, 679] width 609 height 36
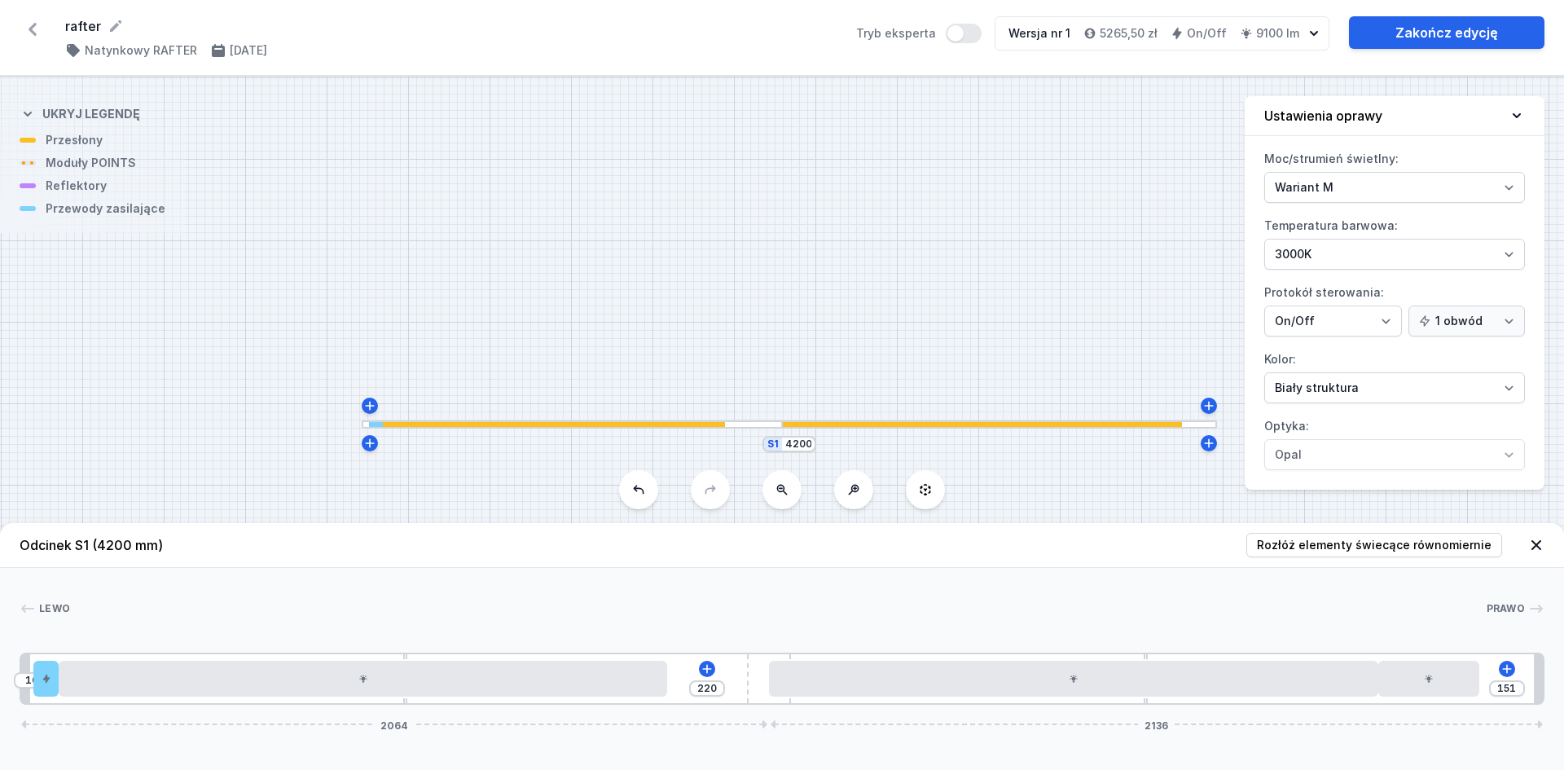
drag, startPoint x: 957, startPoint y: 690, endPoint x: 715, endPoint y: 677, distance: 242.3
click at [715, 677] on div "10 220 151 2064 2136" at bounding box center [782, 679] width 1525 height 52
type input "210"
drag, startPoint x: 761, startPoint y: 683, endPoint x: 765, endPoint y: 707, distance: 24.0
click at [675, 714] on div "Odcinek S1 (4200 mm) Rozłóż elementy świecące równomiernie Lewo Prawo 1 2 3 4 5…" at bounding box center [782, 646] width 1564 height 247
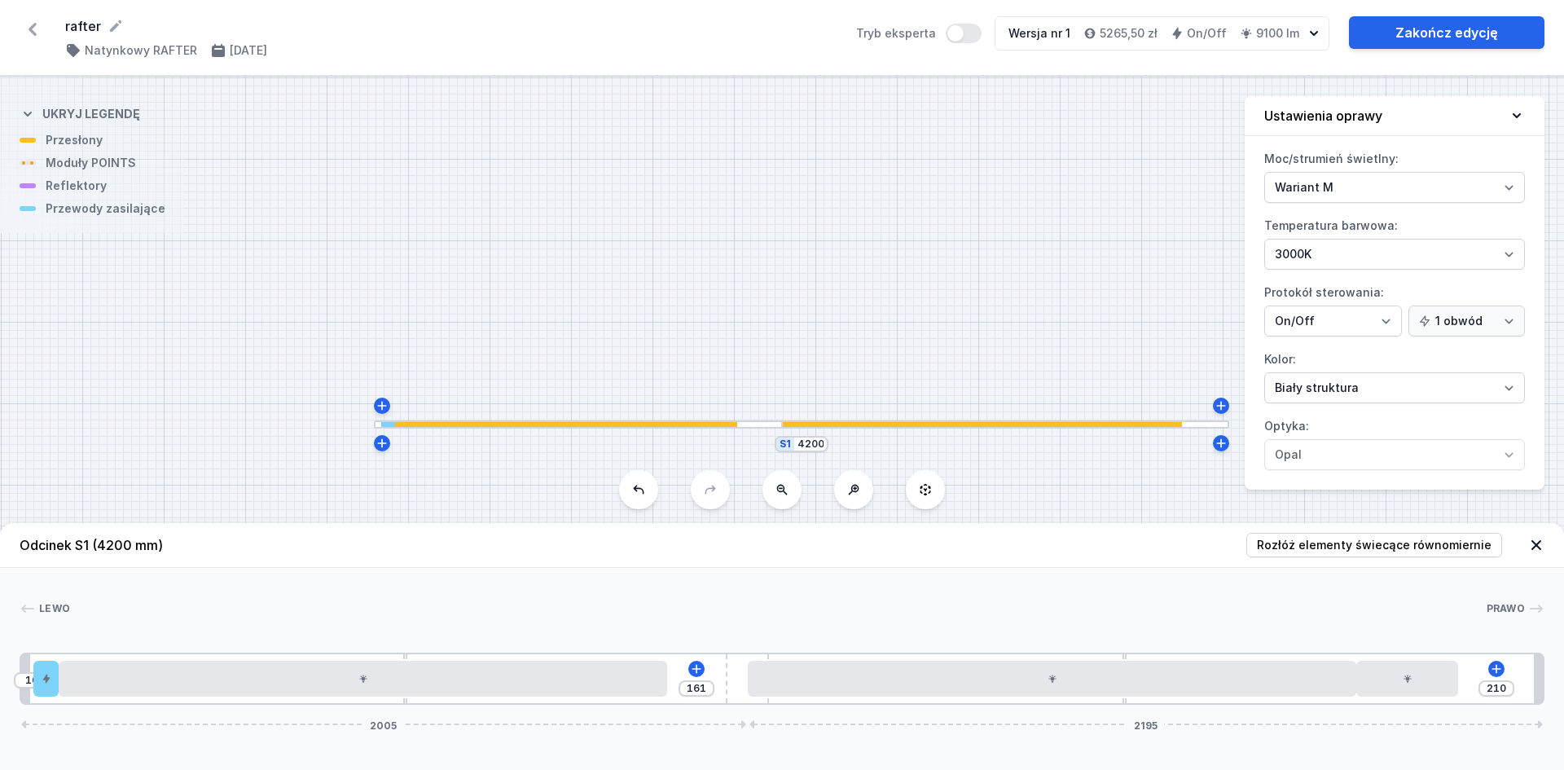
drag, startPoint x: 737, startPoint y: 680, endPoint x: 673, endPoint y: 692, distance: 65.5
click at [21, 679] on div "161" at bounding box center [21, 679] width 0 height 0
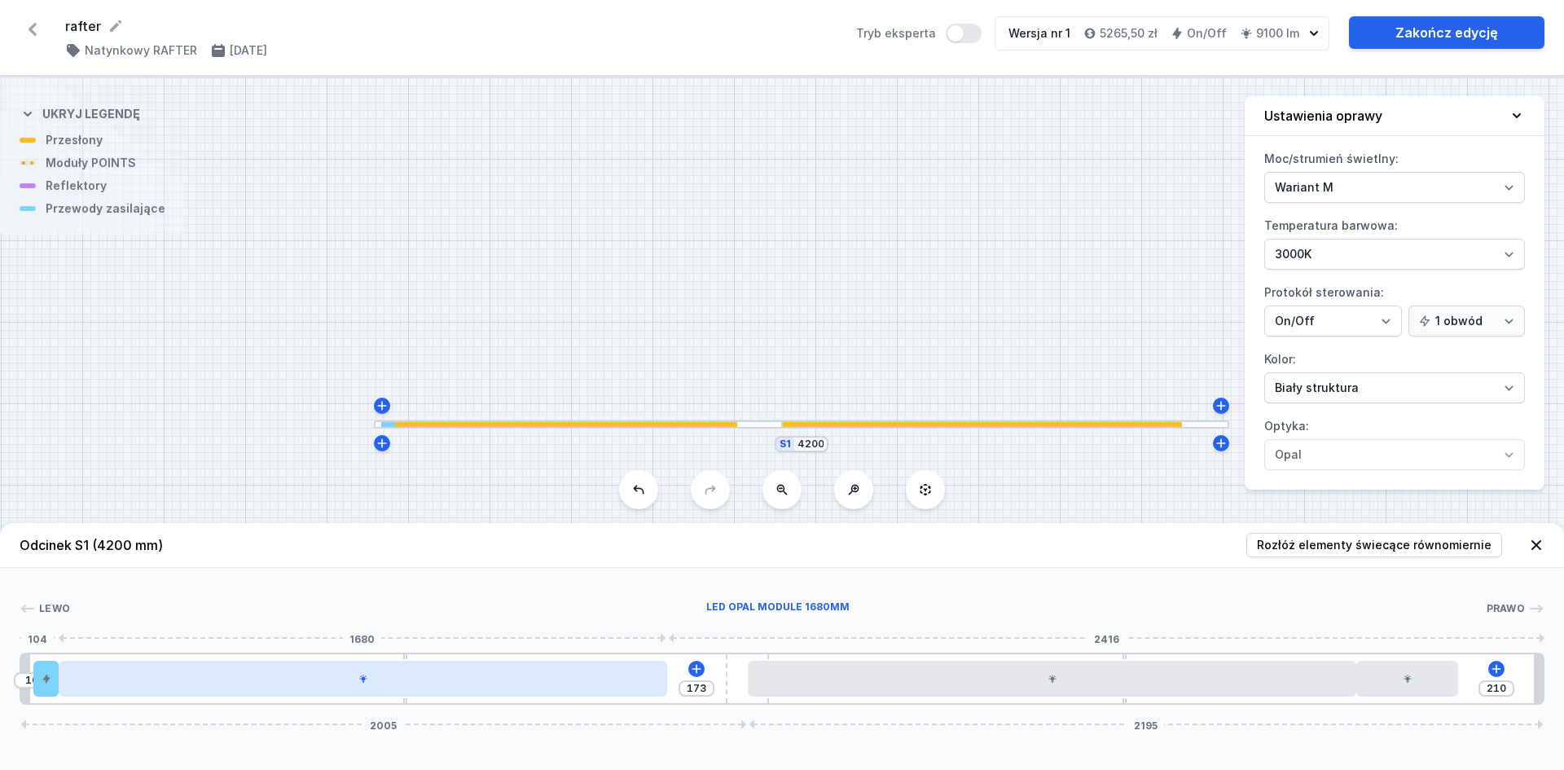
type input "253"
drag, startPoint x: 339, startPoint y: 684, endPoint x: 286, endPoint y: 675, distance: 53.8
click at [286, 675] on div at bounding box center [329, 679] width 609 height 36
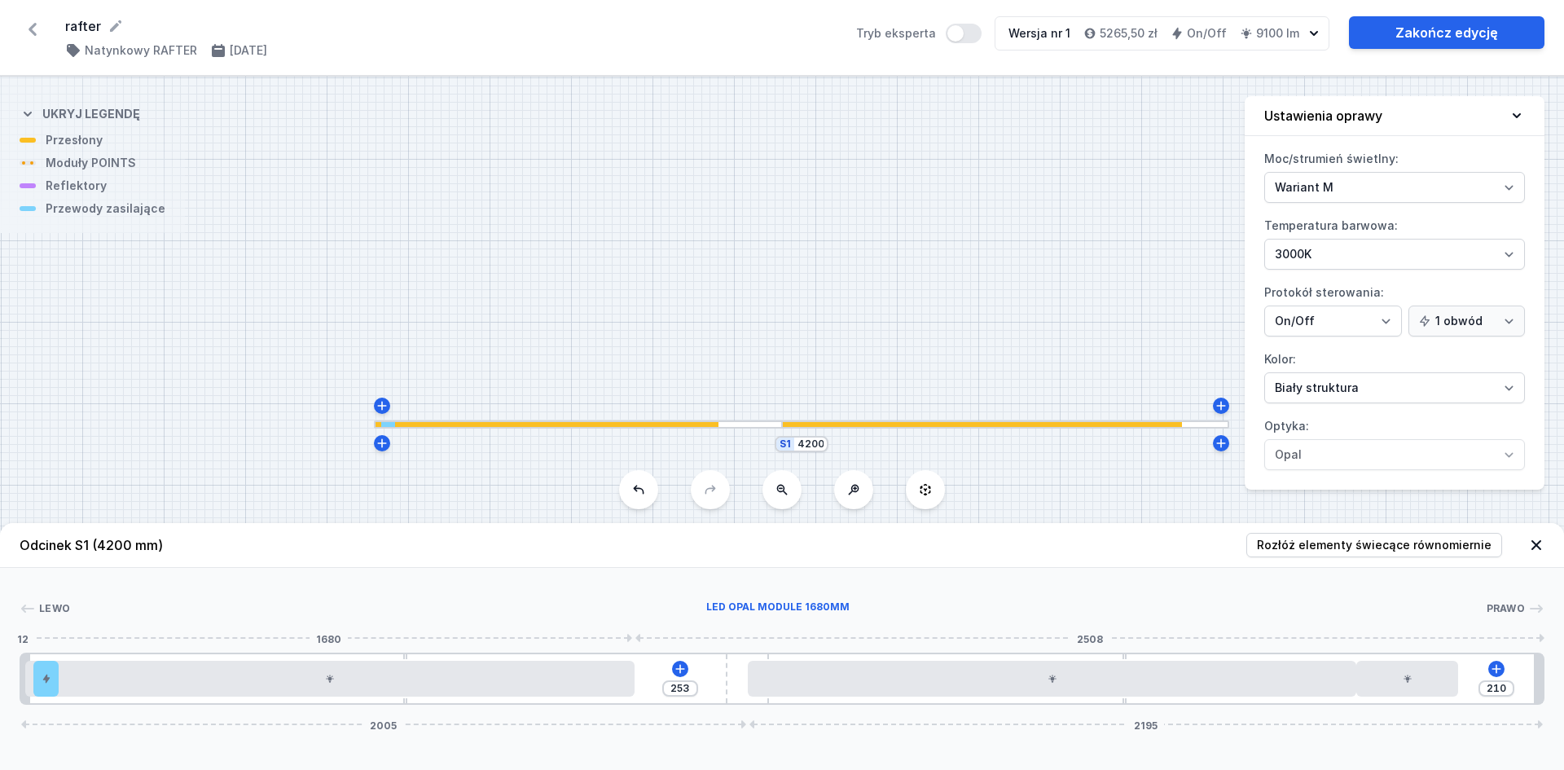
drag, startPoint x: 859, startPoint y: 688, endPoint x: 785, endPoint y: 698, distance: 74.8
click at [626, 675] on div "253 210 2005 2195" at bounding box center [782, 679] width 1525 height 52
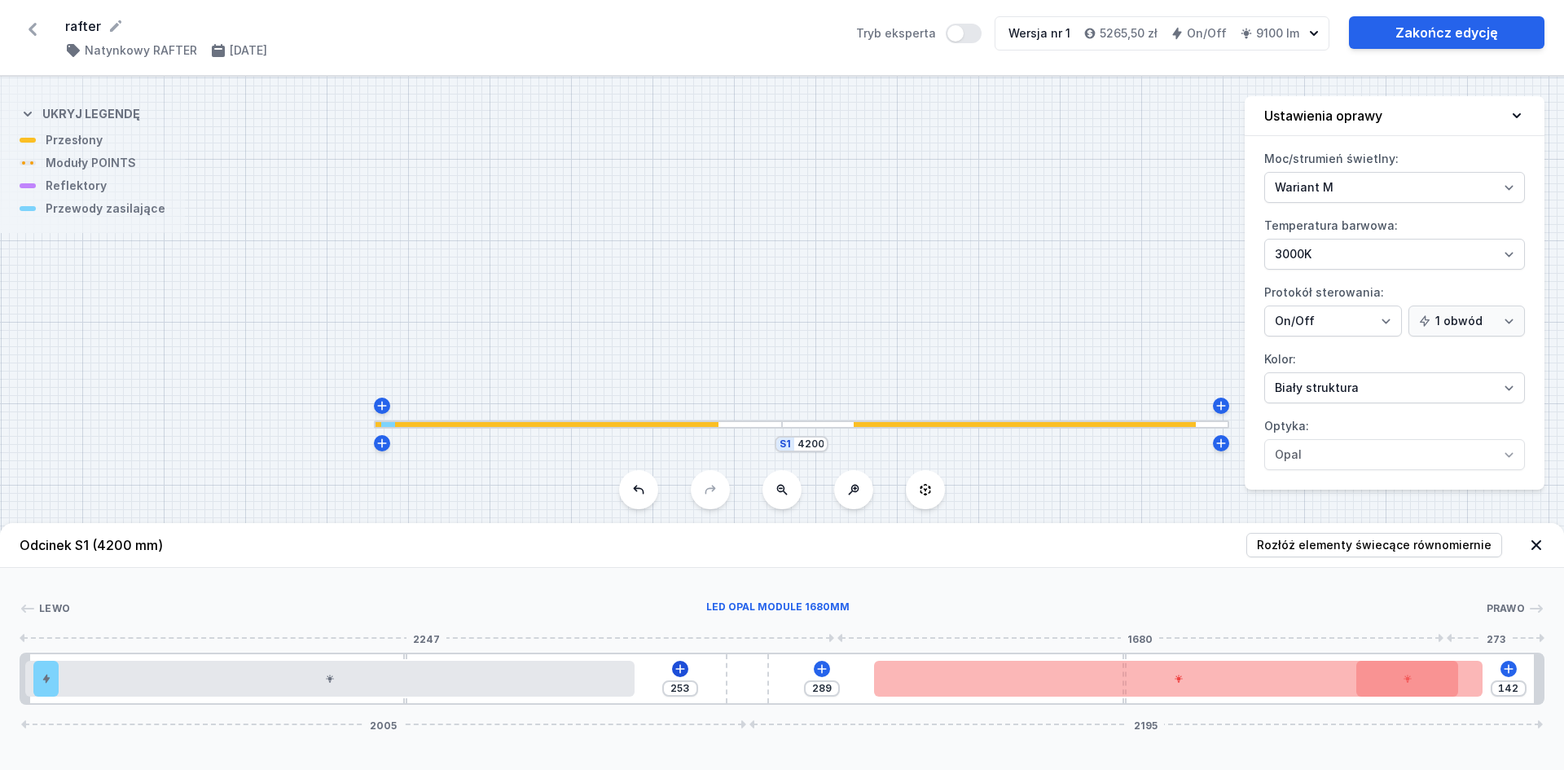
type input "93"
type input "338"
type input "91"
type input "340"
type input "167"
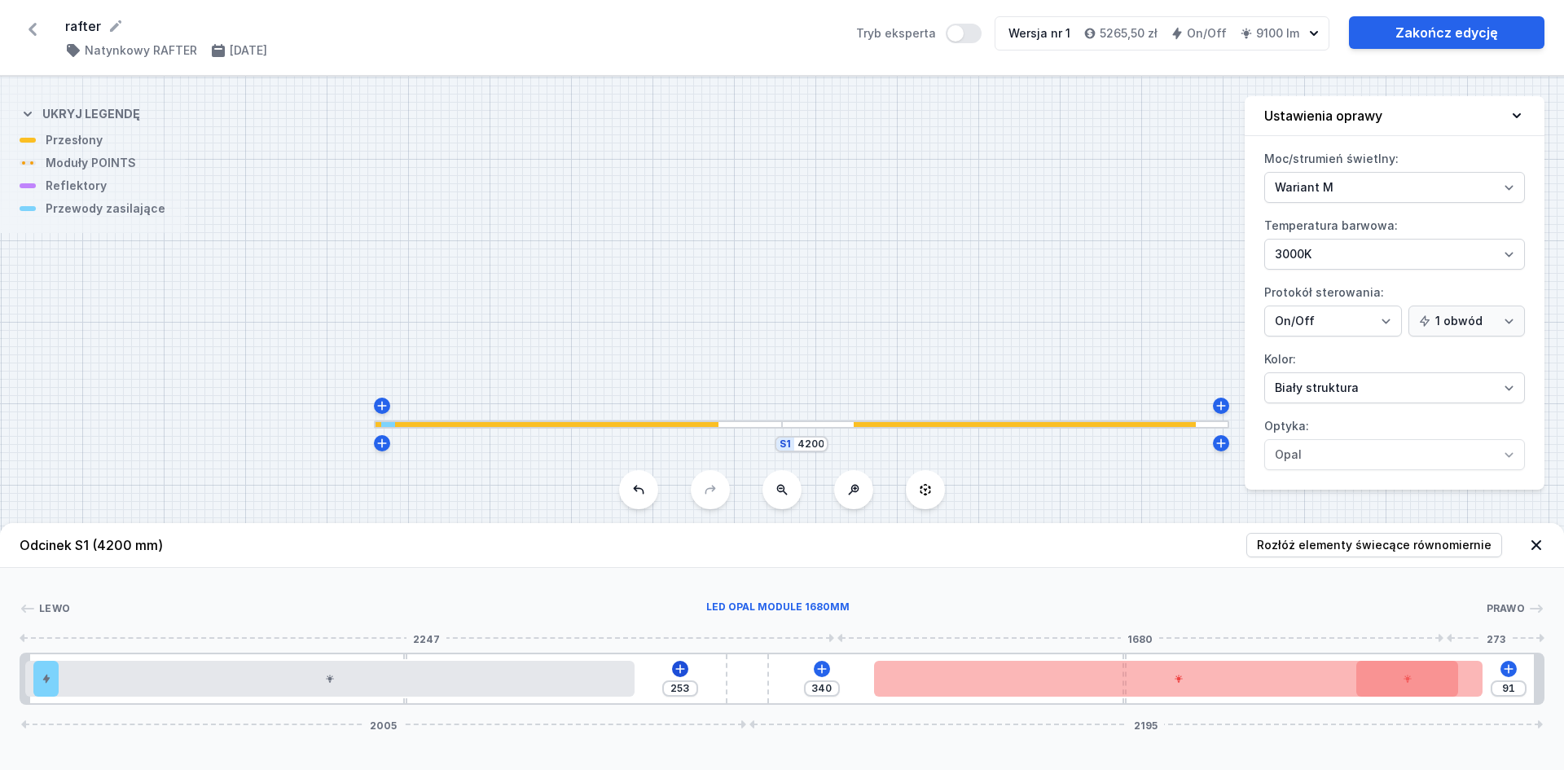
type input "264"
type input "210"
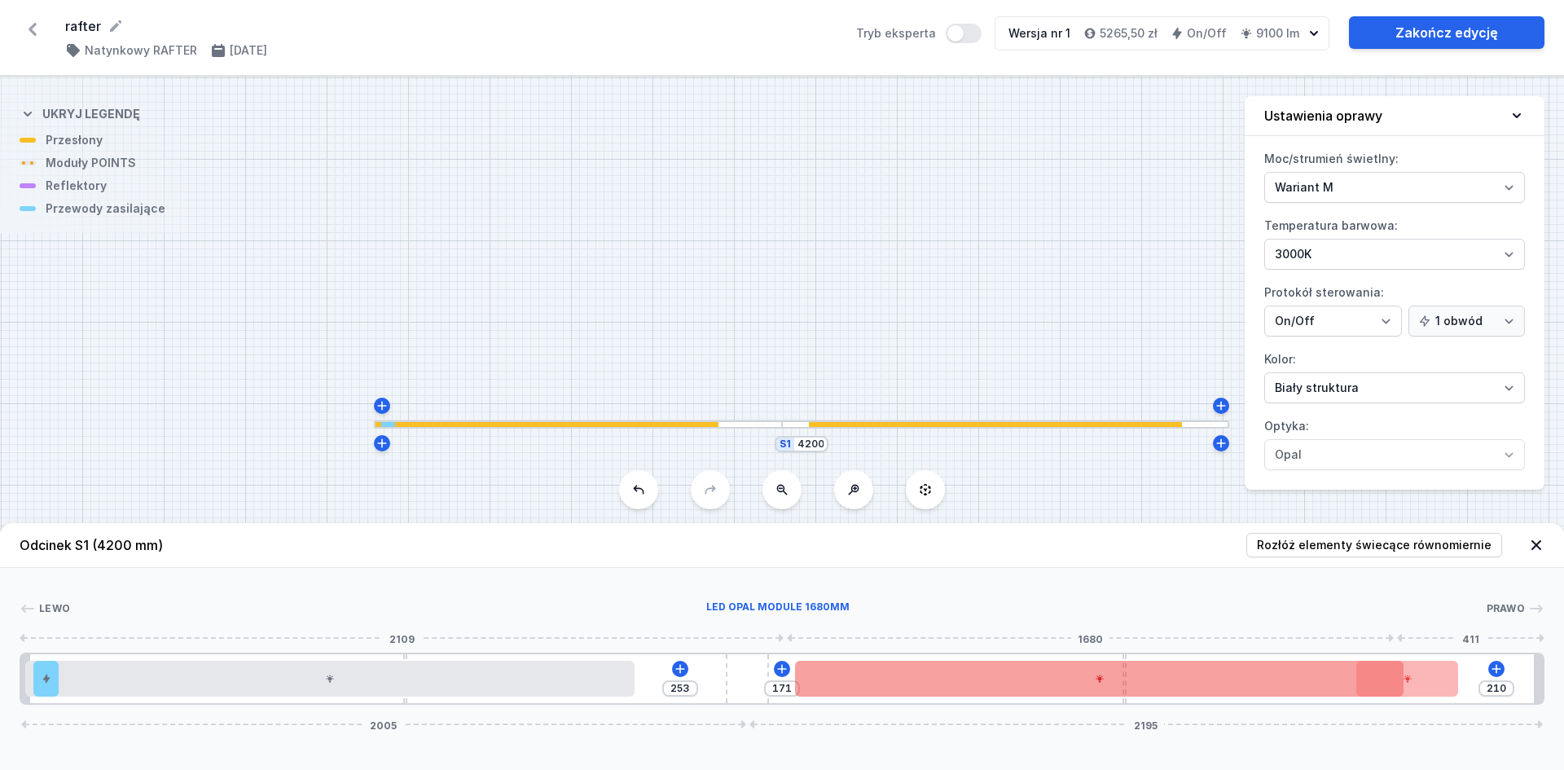
type input "178"
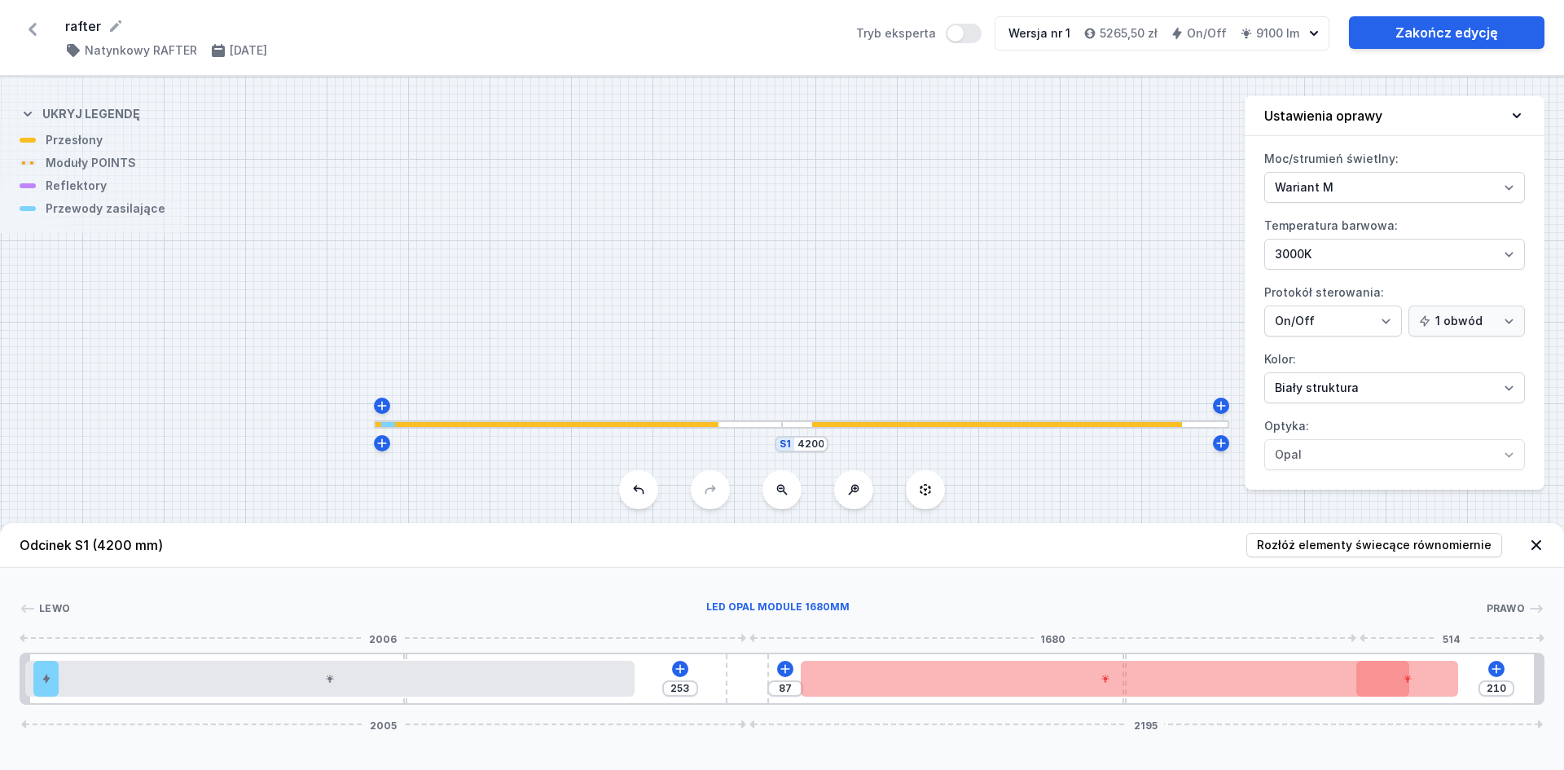
type input "195"
type input "162"
type input "269"
type input "127"
type input "304"
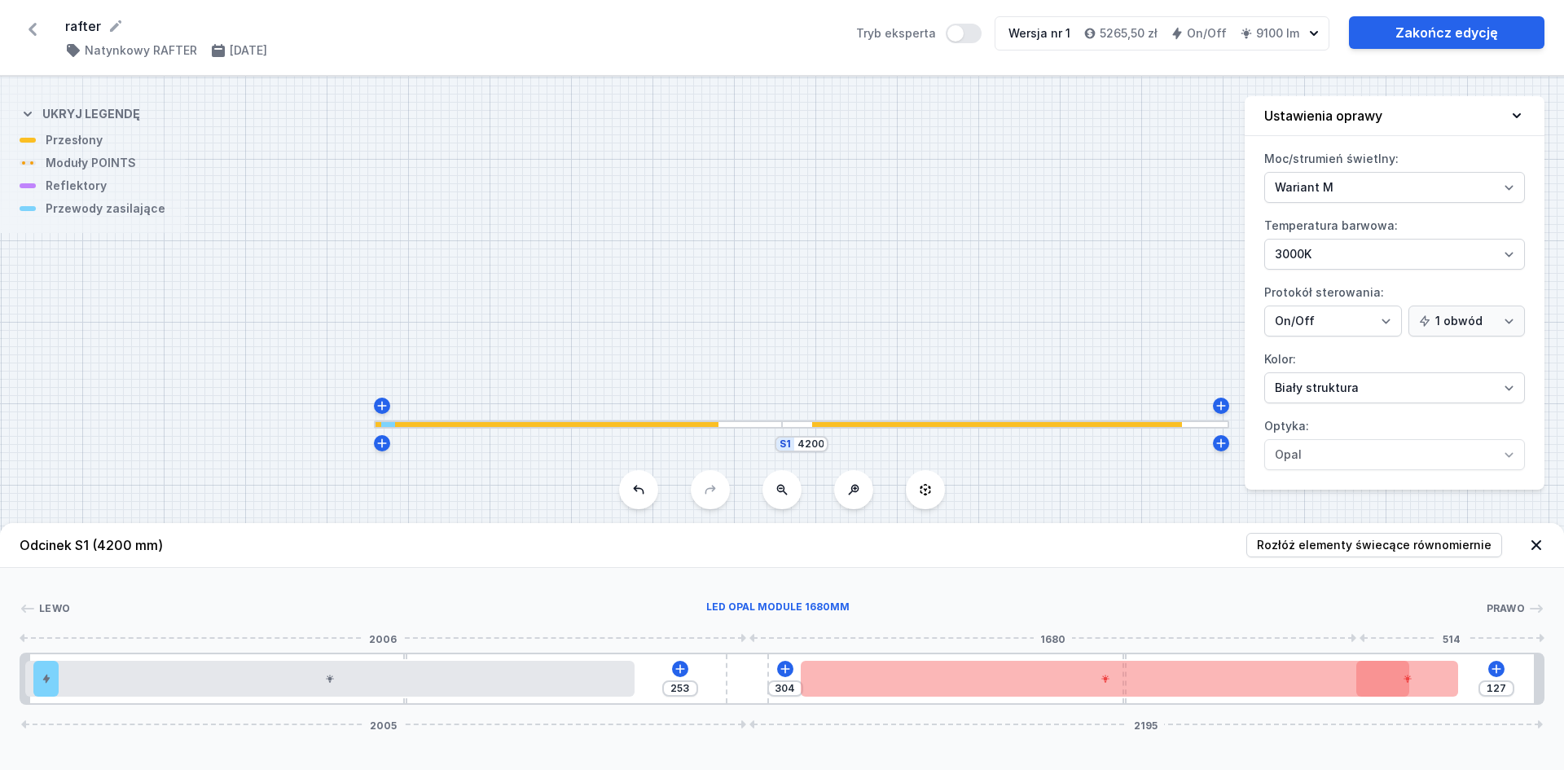
type input "104"
type input "327"
type input "100"
type input "331"
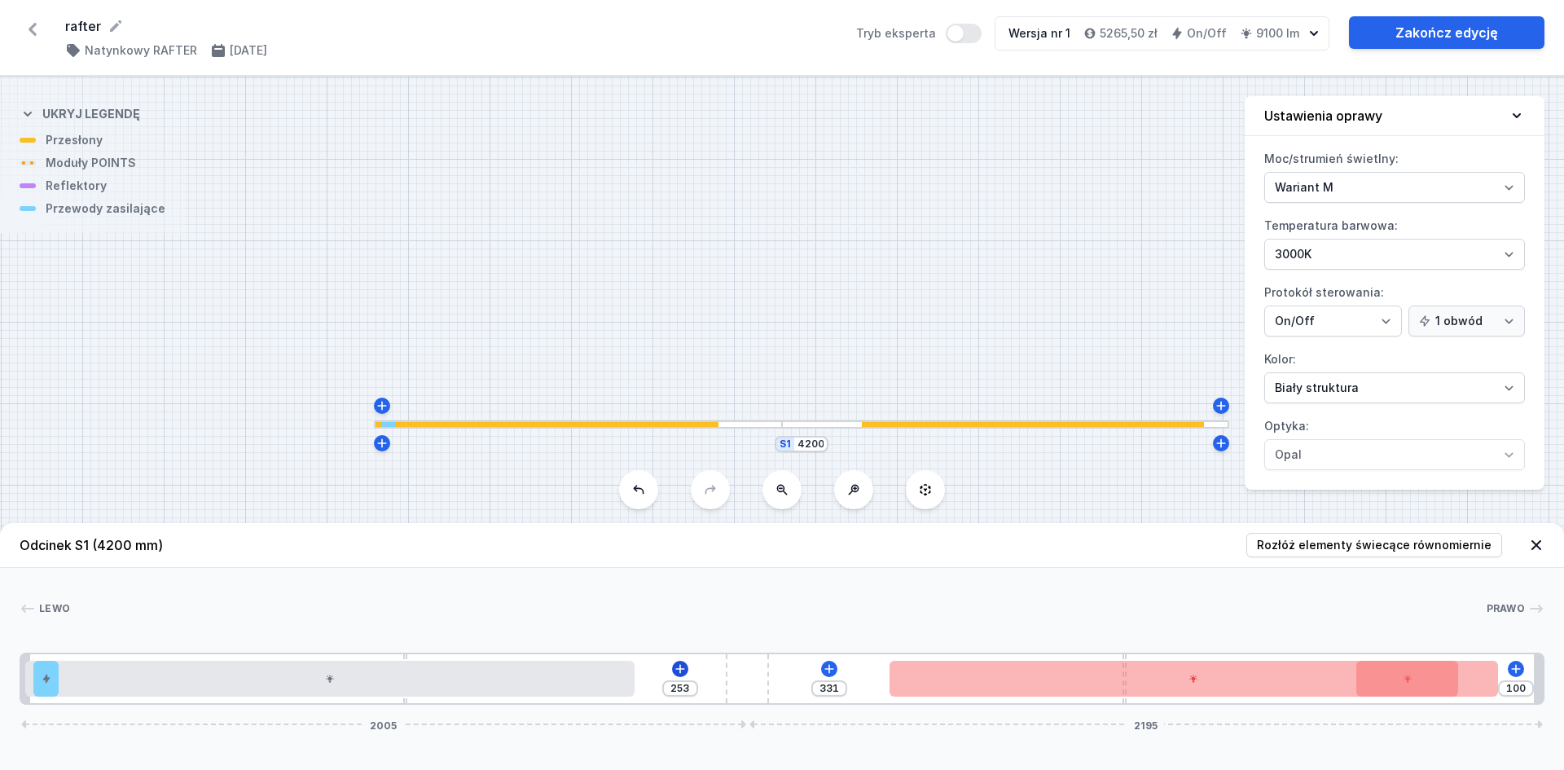
type input "109"
type input "322"
type input "210"
type input "98"
type input "167"
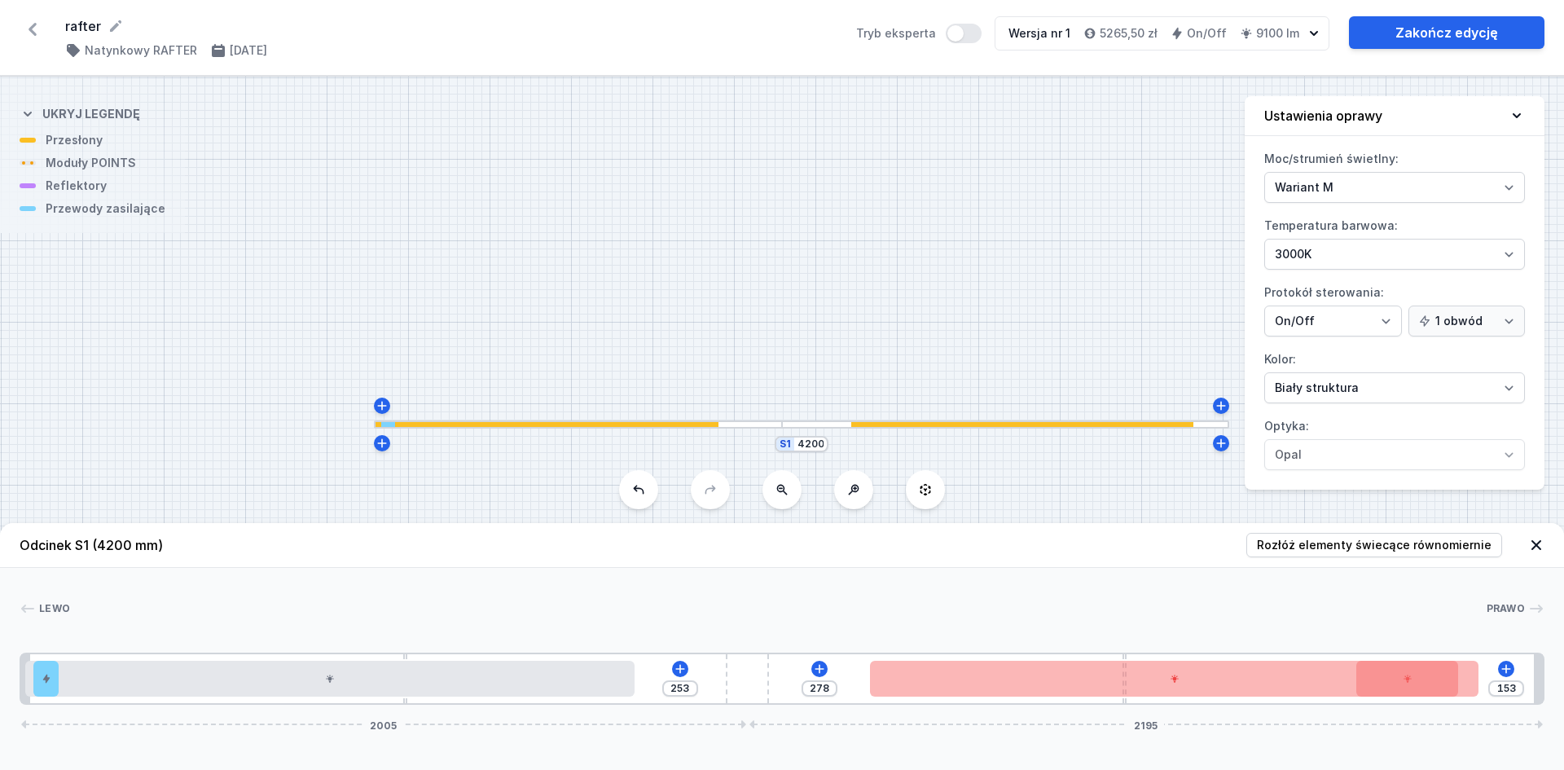
type input "264"
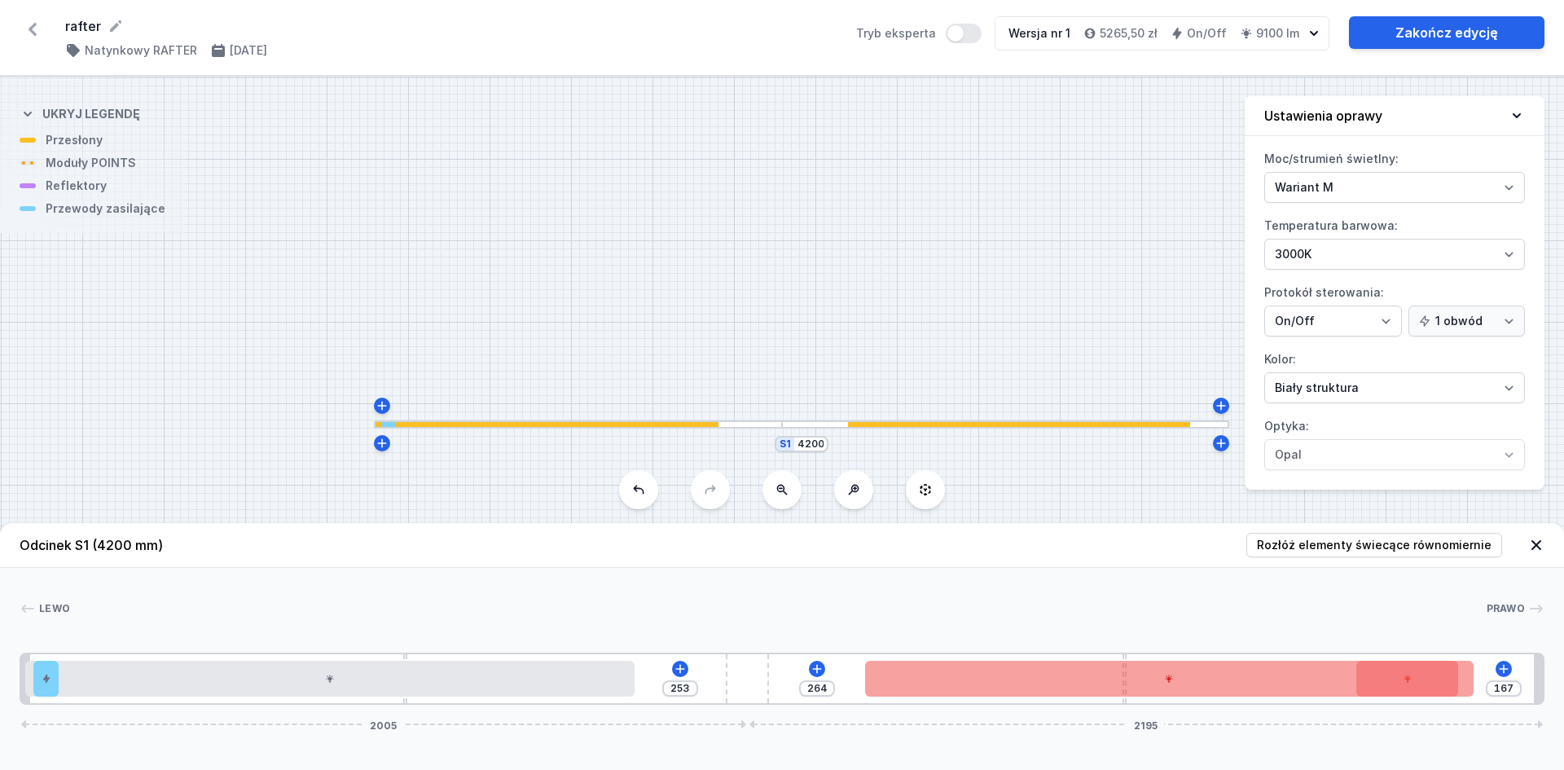
type input "184"
type input "247"
type input "210"
type input "38"
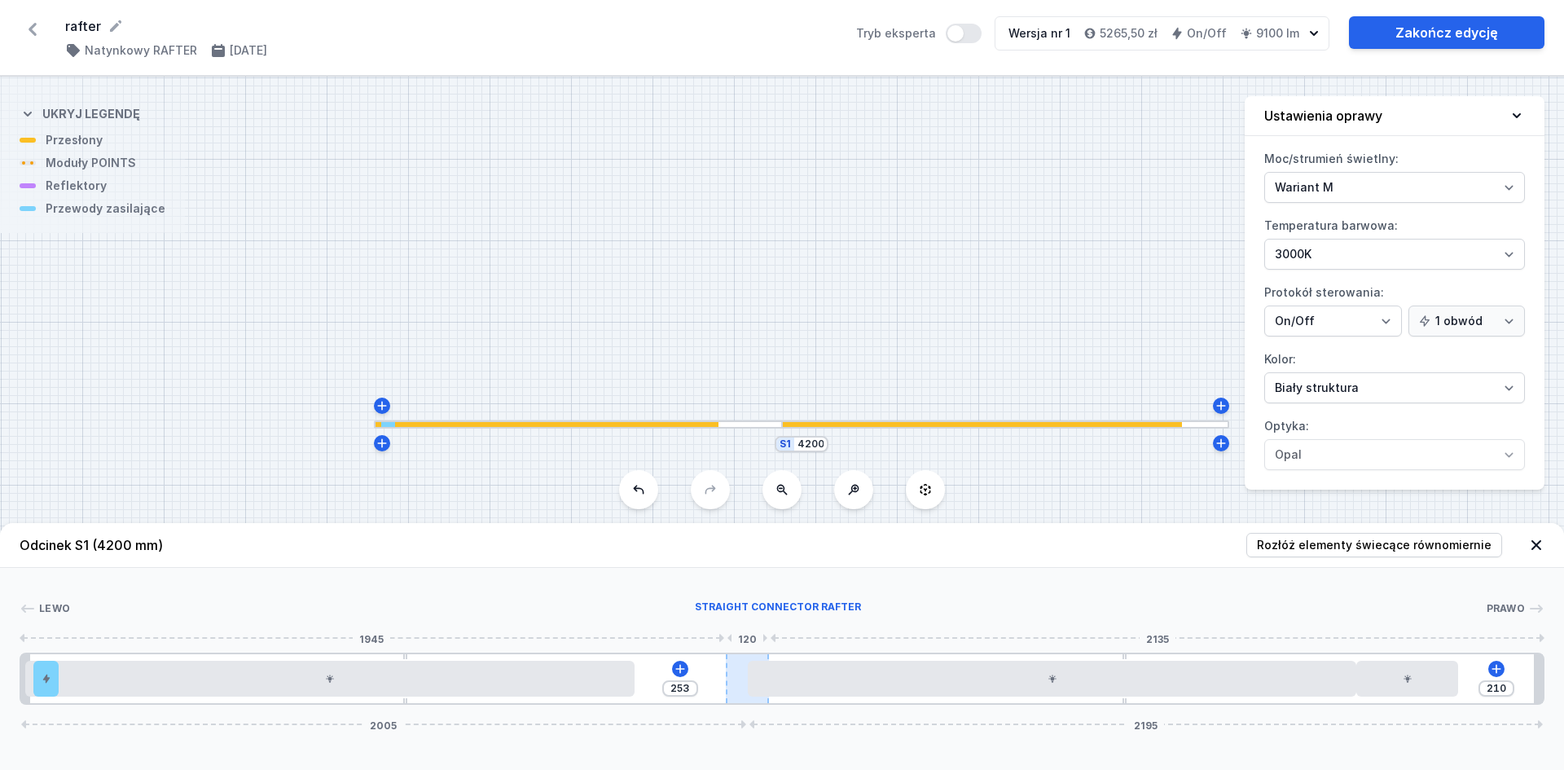
drag, startPoint x: 836, startPoint y: 673, endPoint x: 736, endPoint y: 665, distance: 100.5
click at [24, 18] on icon at bounding box center [33, 29] width 26 height 26
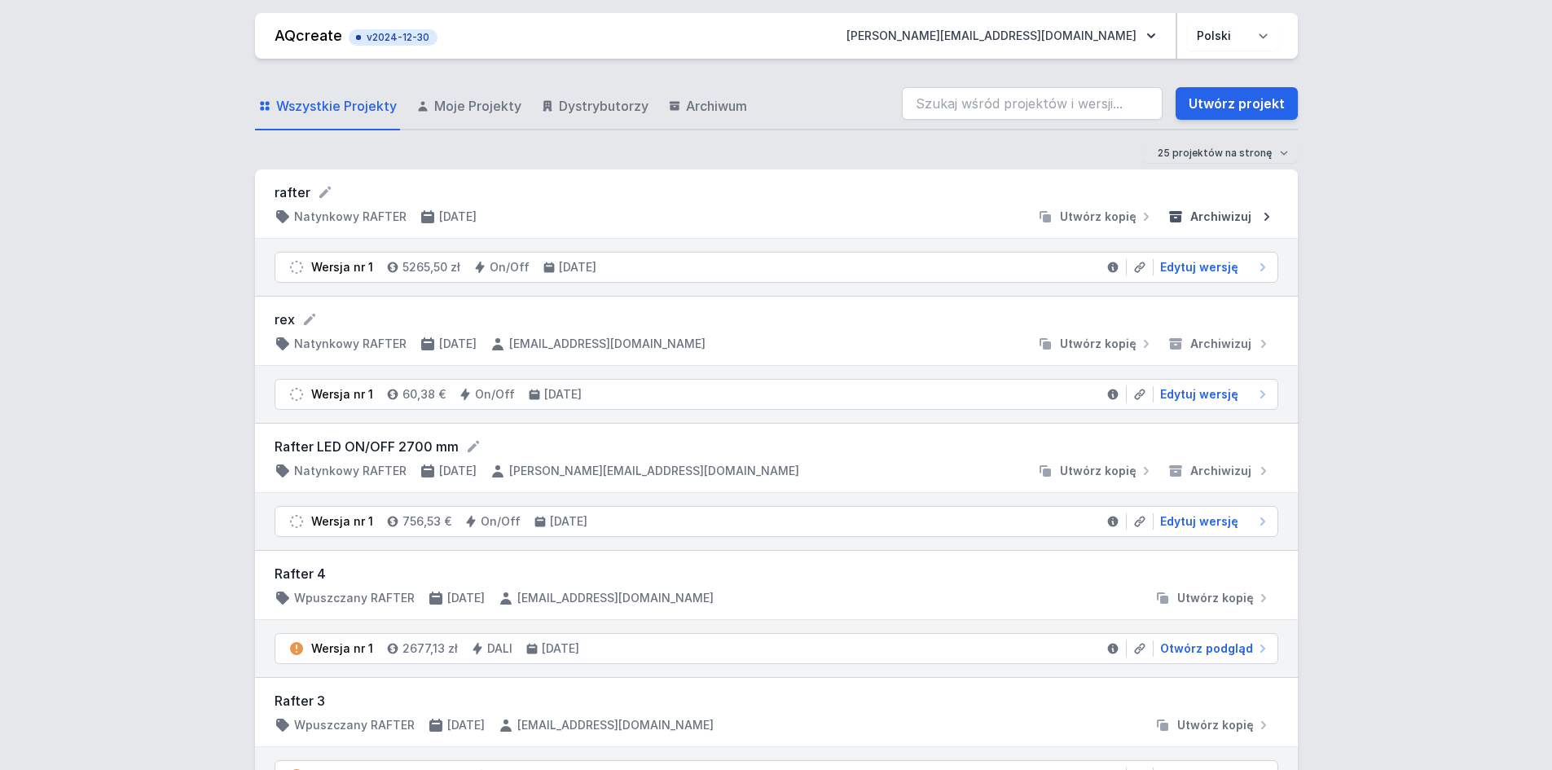
click at [1244, 222] on span "Archiwizuj" at bounding box center [1220, 217] width 61 height 16
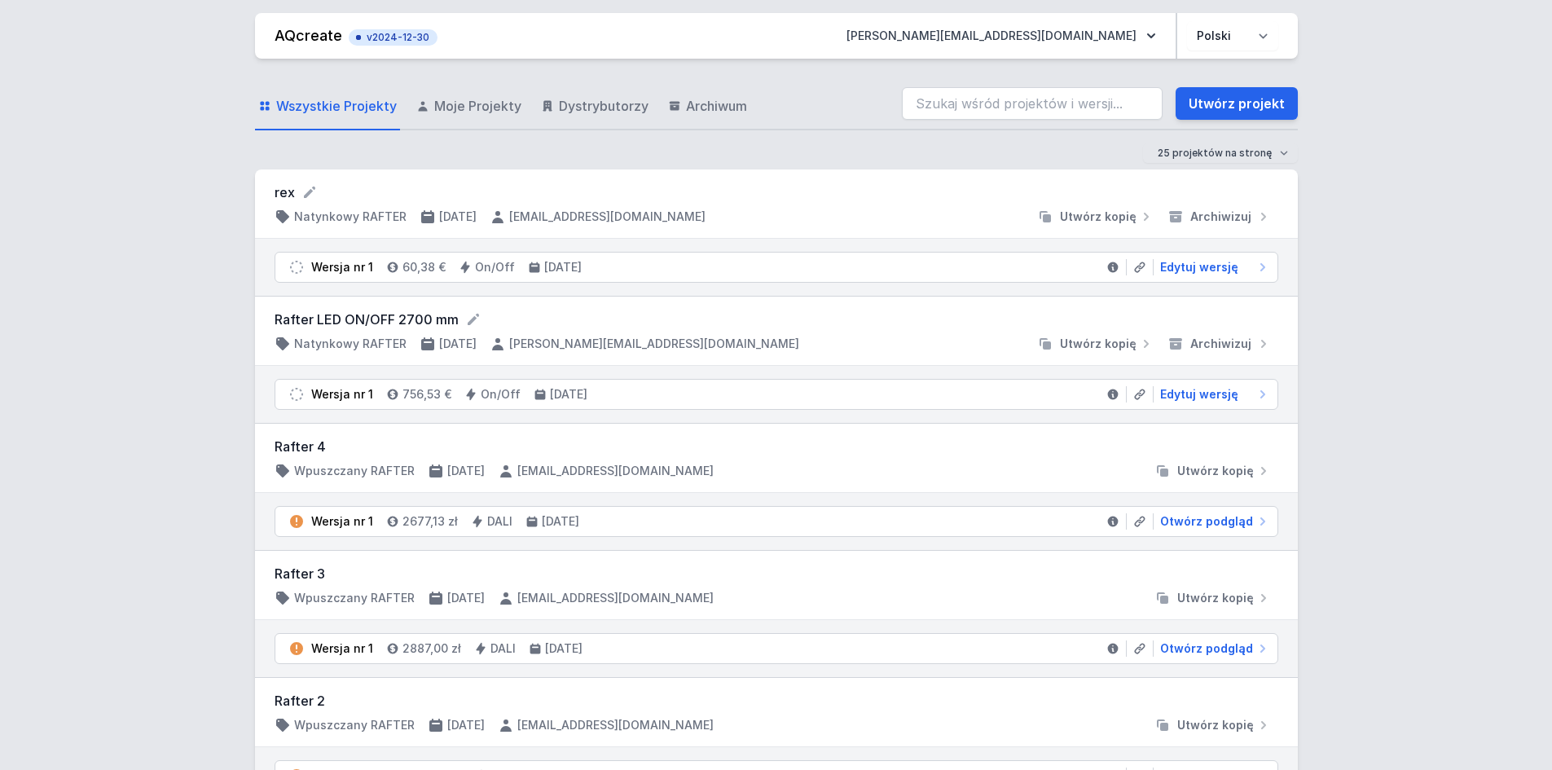
click at [386, 34] on span "v2024-12-30" at bounding box center [393, 37] width 73 height 13
